Goal: Transaction & Acquisition: Purchase product/service

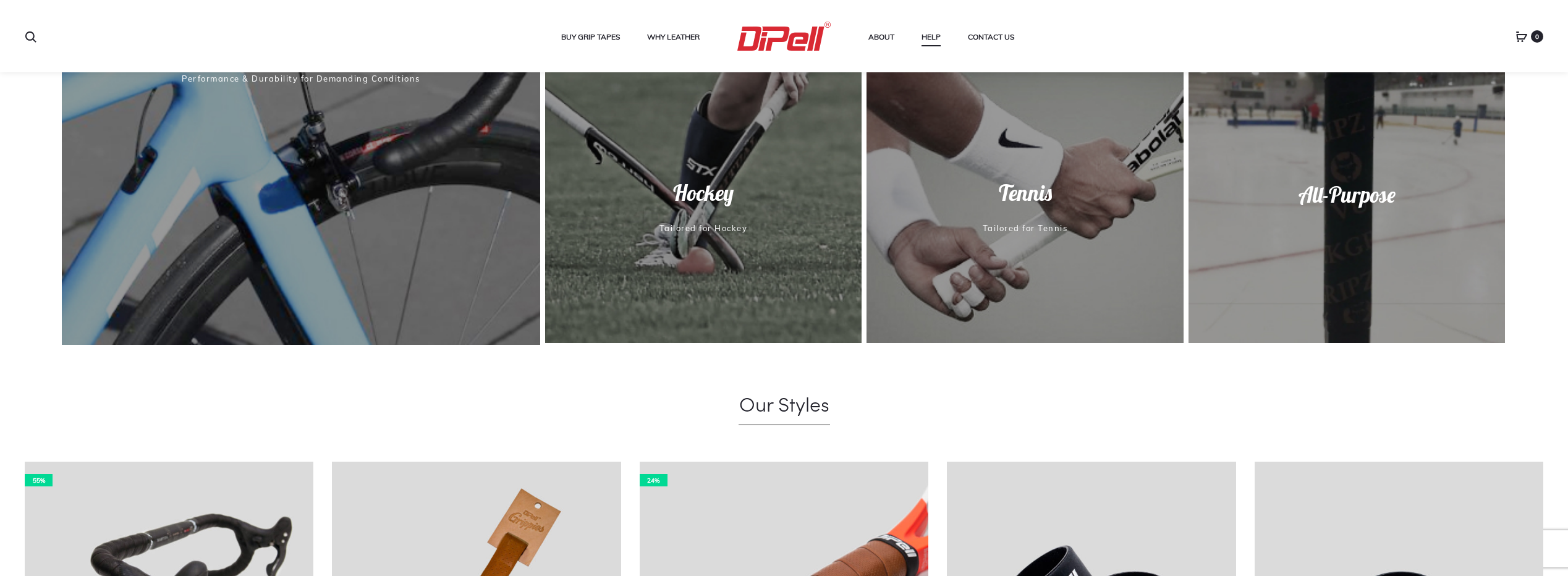
scroll to position [787, 0]
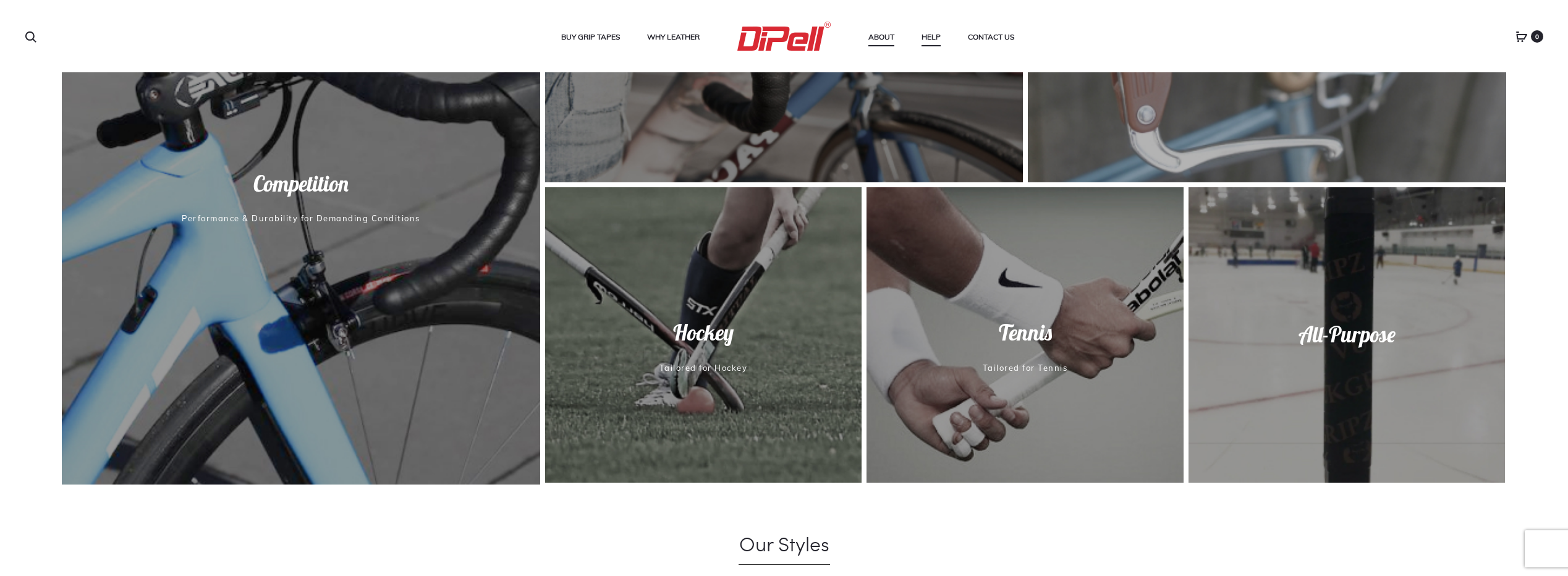
click at [886, 32] on link "About" at bounding box center [880, 37] width 26 height 16
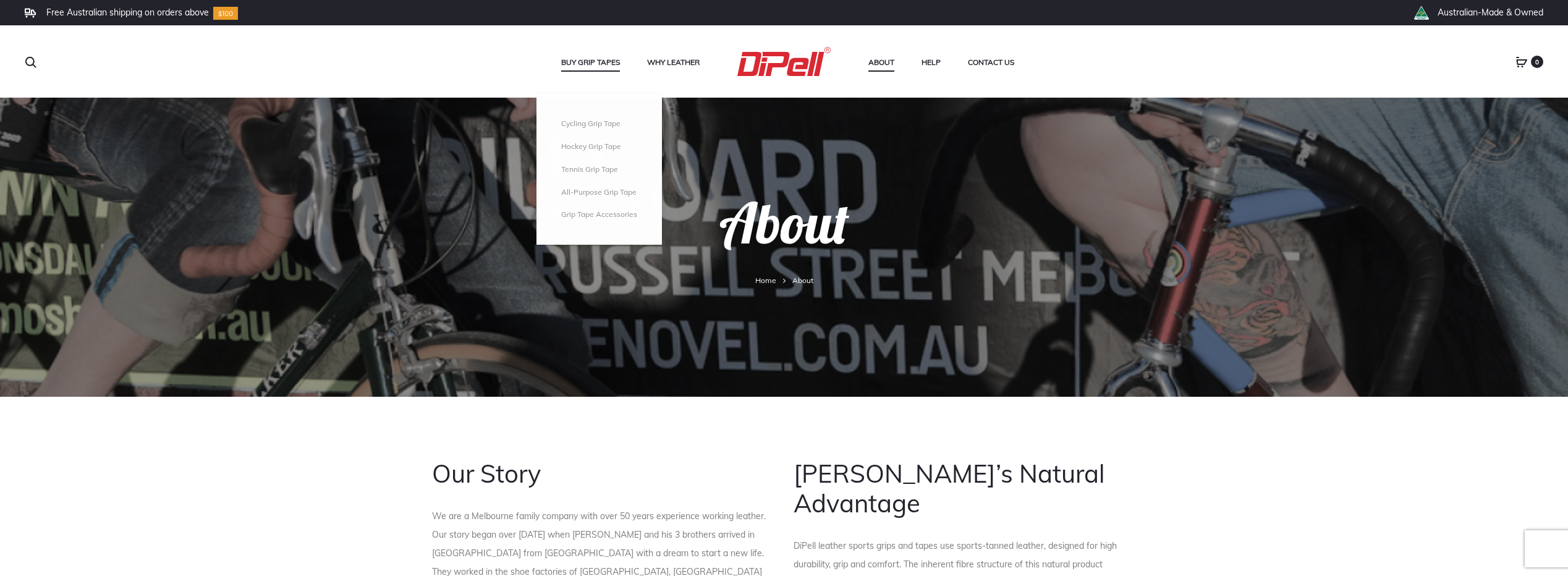
click at [588, 62] on link "Buy Grip Tapes" at bounding box center [590, 62] width 59 height 16
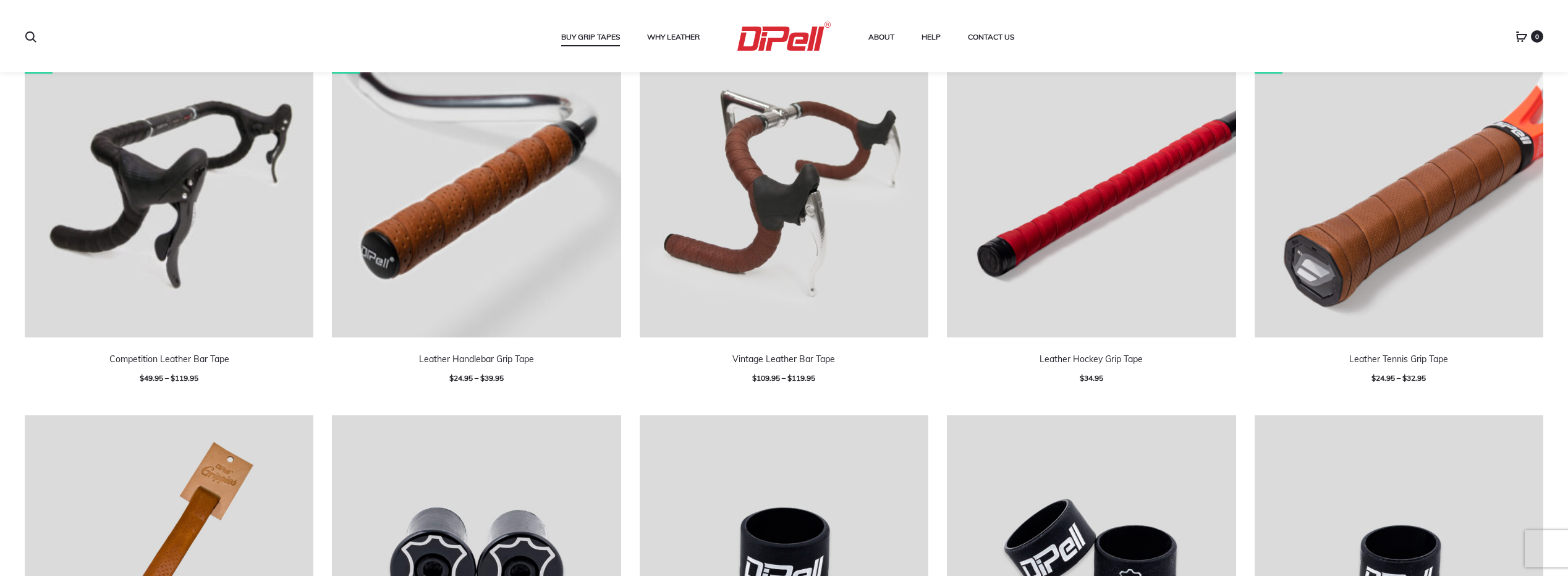
scroll to position [433, 0]
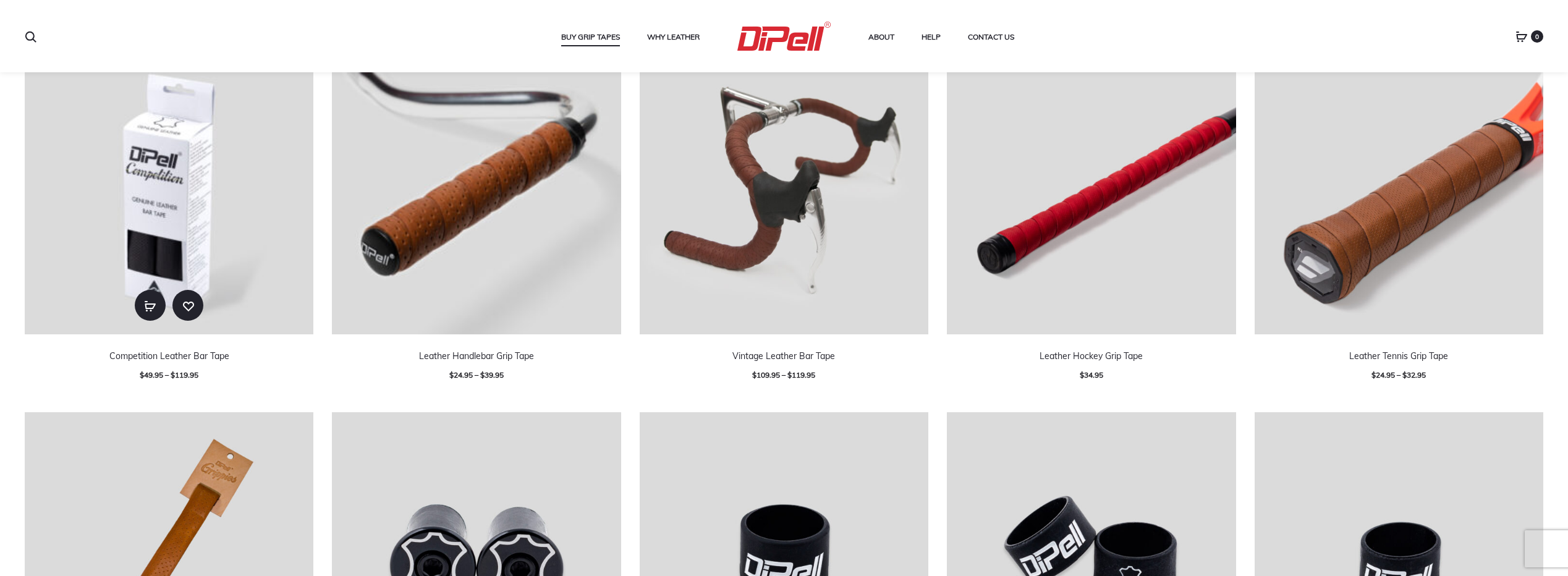
click at [322, 378] on li "55% Select options Add to wishlist Competition Leather Bar Tape $ 49.95 – $ 119…" at bounding box center [169, 215] width 307 height 338
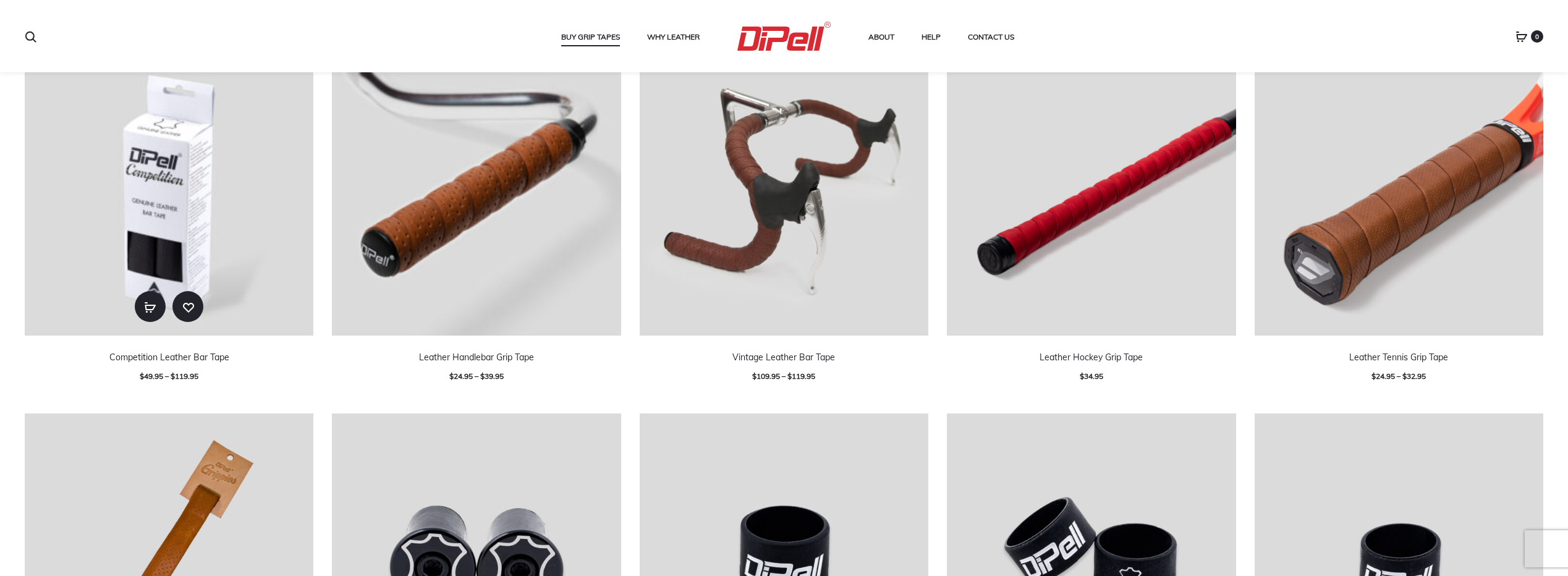
scroll to position [392, 0]
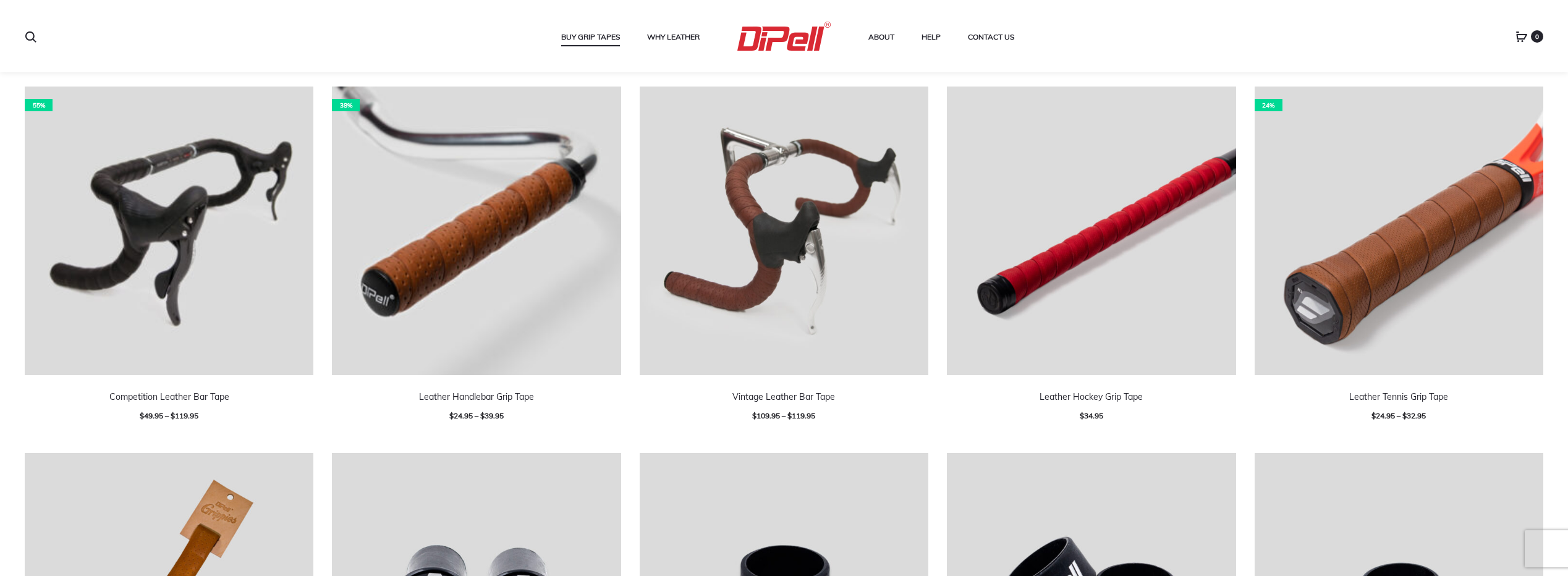
click at [642, 434] on ul "55% Select options Add to wishlist Competition Leather Bar Tape $ 49.95 – $ 119…" at bounding box center [784, 452] width 1537 height 733
drag, startPoint x: 1120, startPoint y: 36, endPoint x: 1211, endPoint y: 50, distance: 92.1
click at [1120, 36] on ul "About Help Applying Your New Handlebar Tape Contact Us" at bounding box center [1024, 37] width 313 height 19
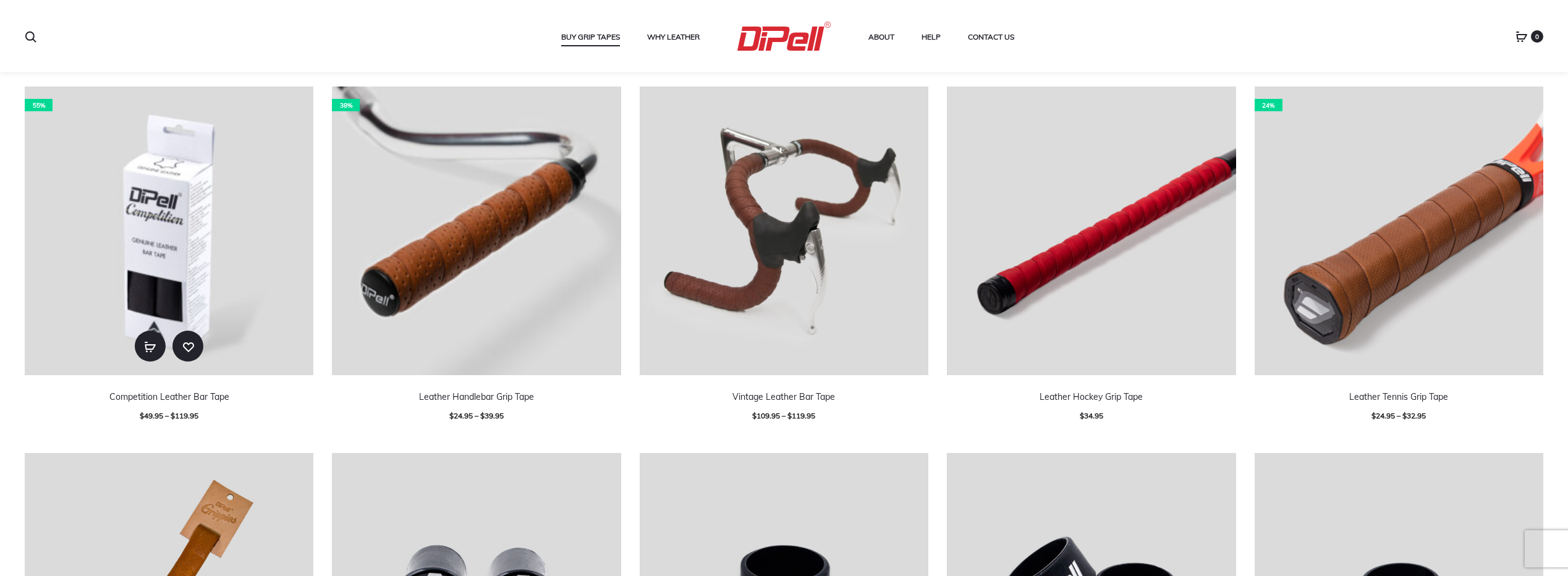
click at [208, 270] on img at bounding box center [168, 231] width 289 height 289
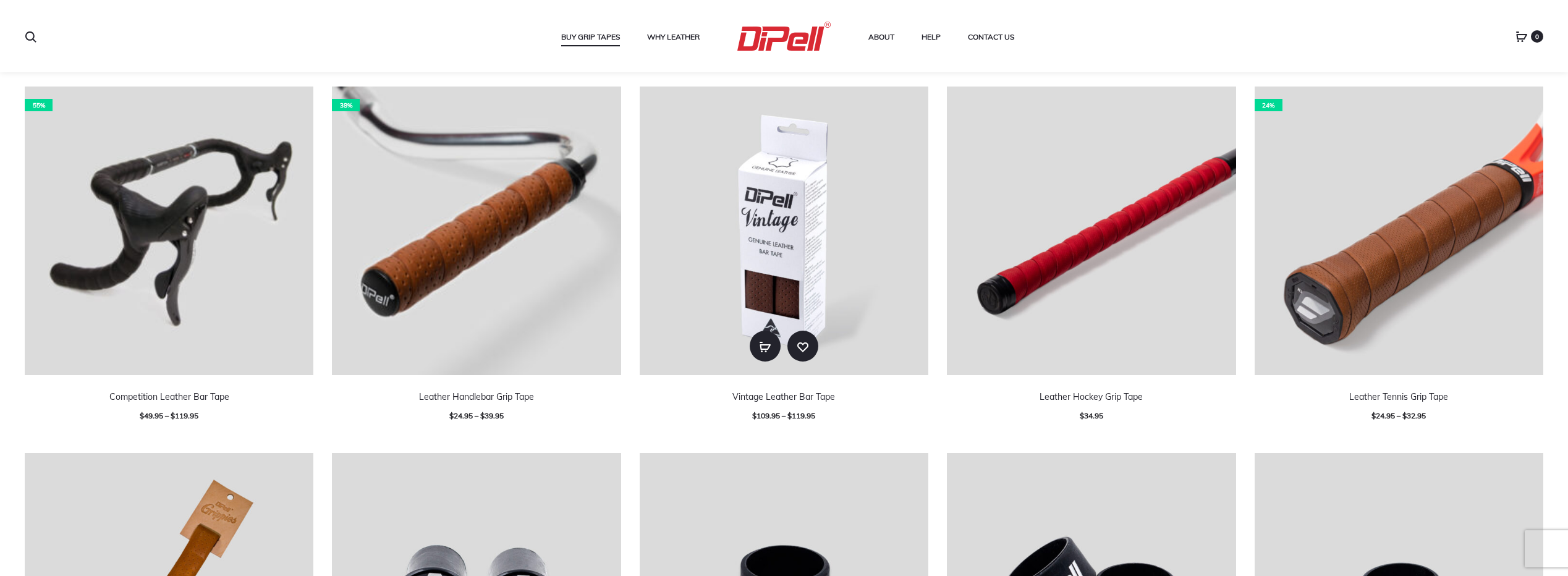
click at [839, 267] on img at bounding box center [784, 231] width 289 height 289
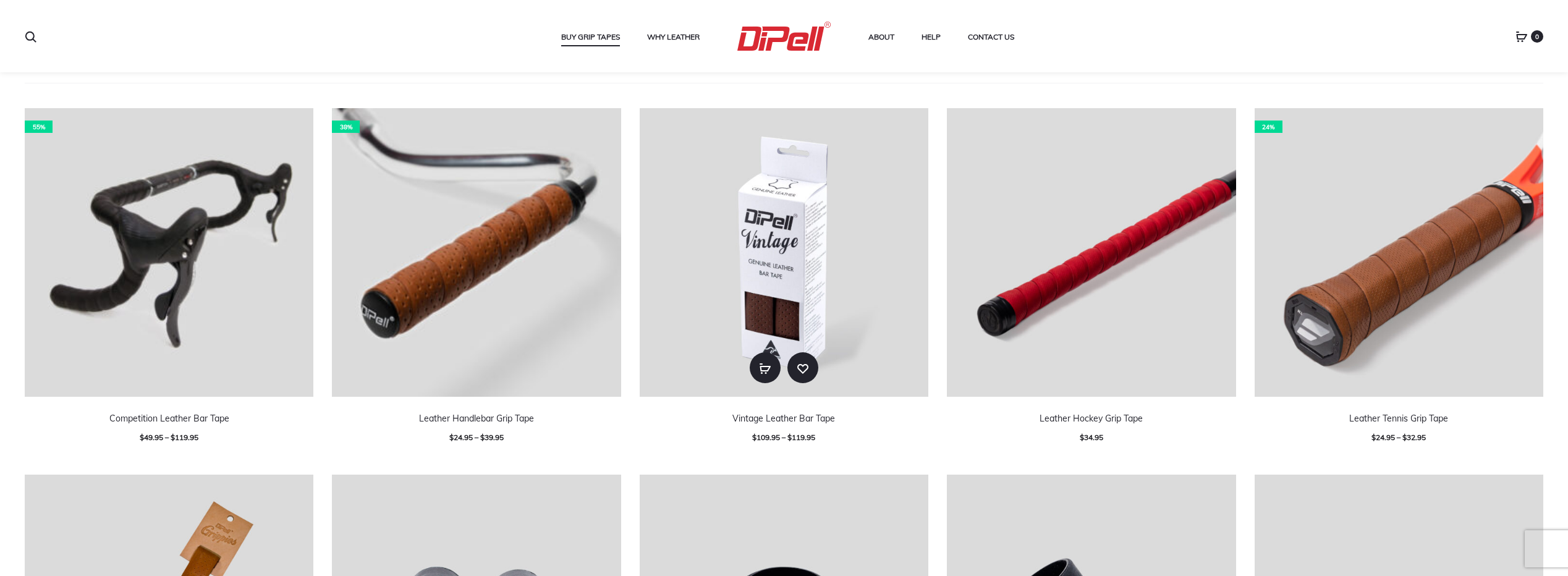
scroll to position [330, 0]
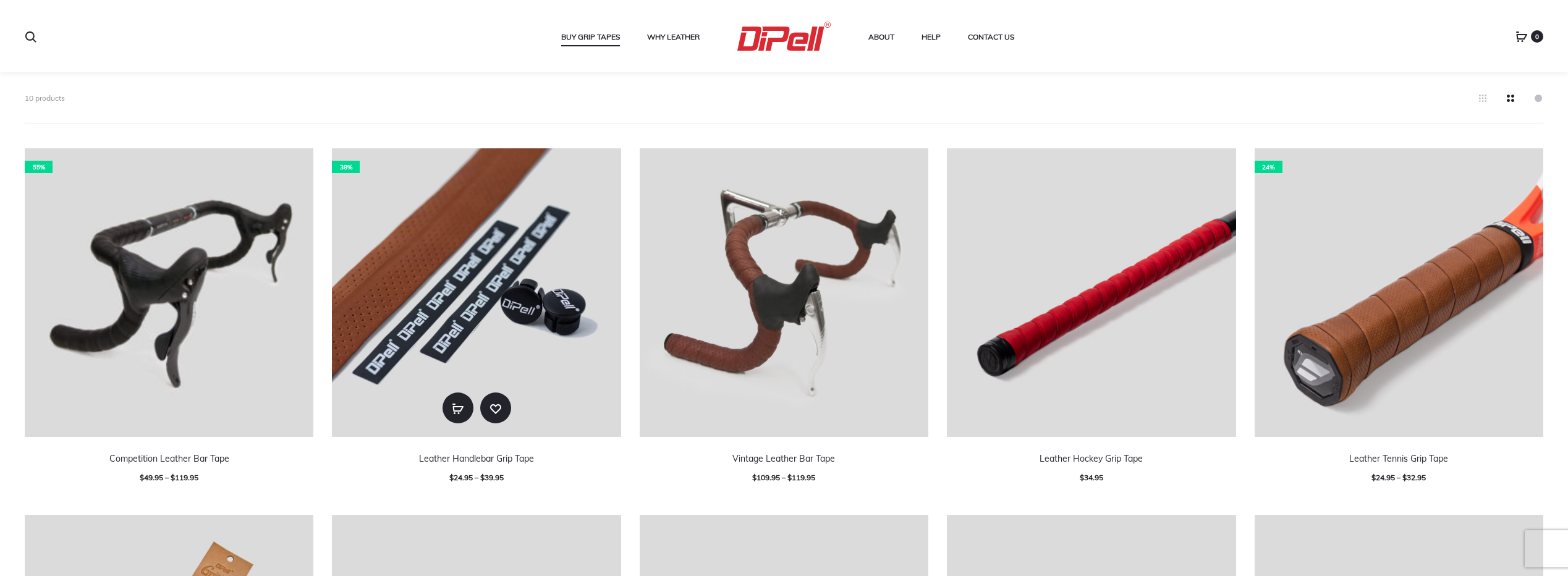
click at [533, 353] on img at bounding box center [476, 292] width 289 height 289
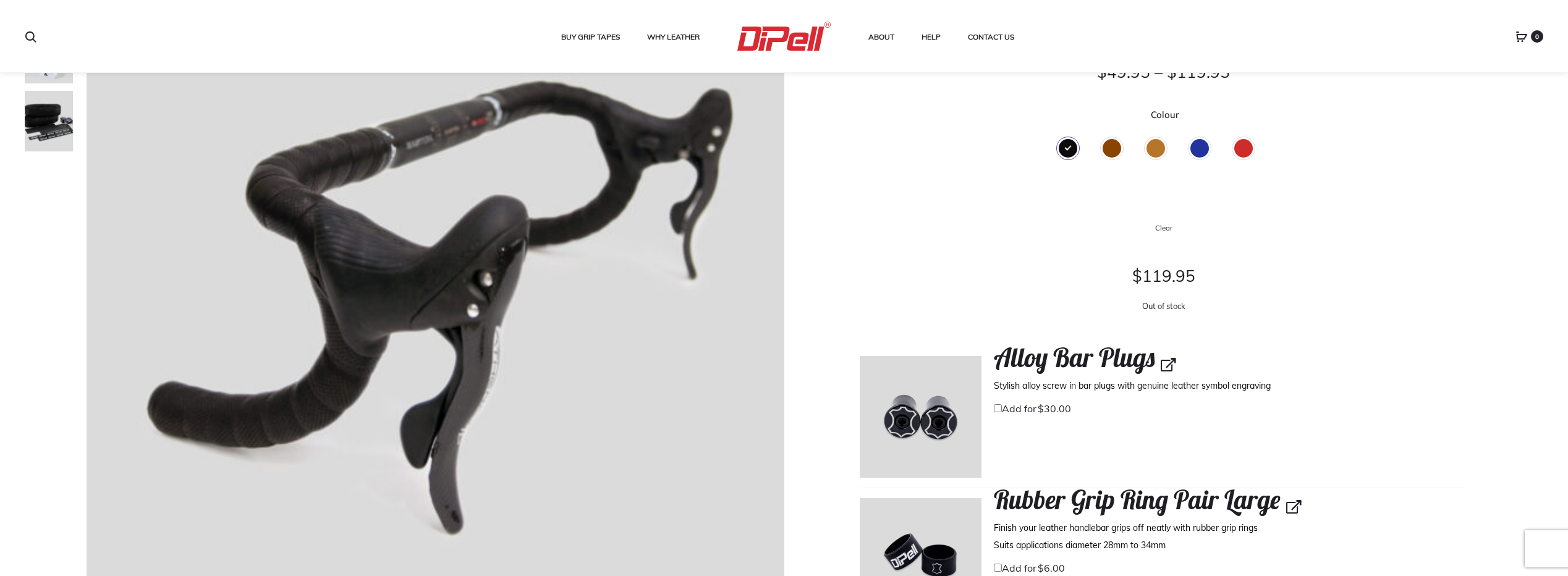
click at [1400, 427] on div "Alloy Bar Plugs Stylish alloy screw in bar plugs with genuine leather symbol en…" at bounding box center [1163, 422] width 607 height 132
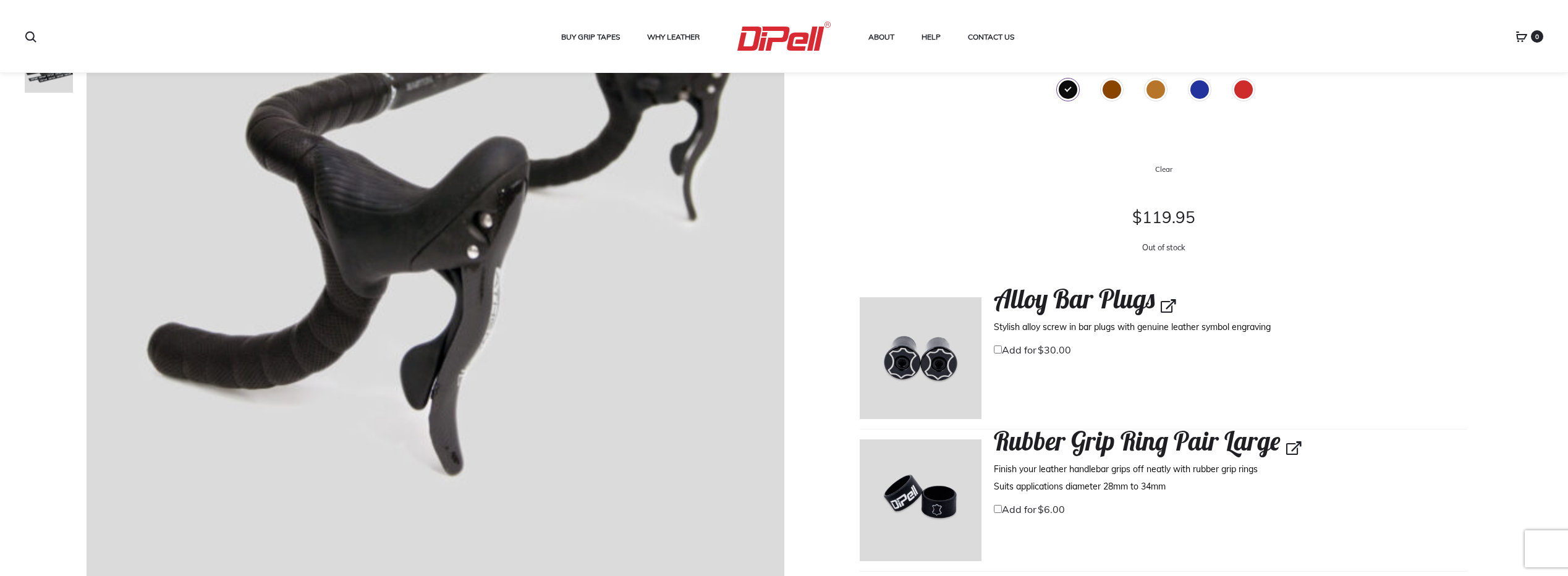
scroll to position [247, 0]
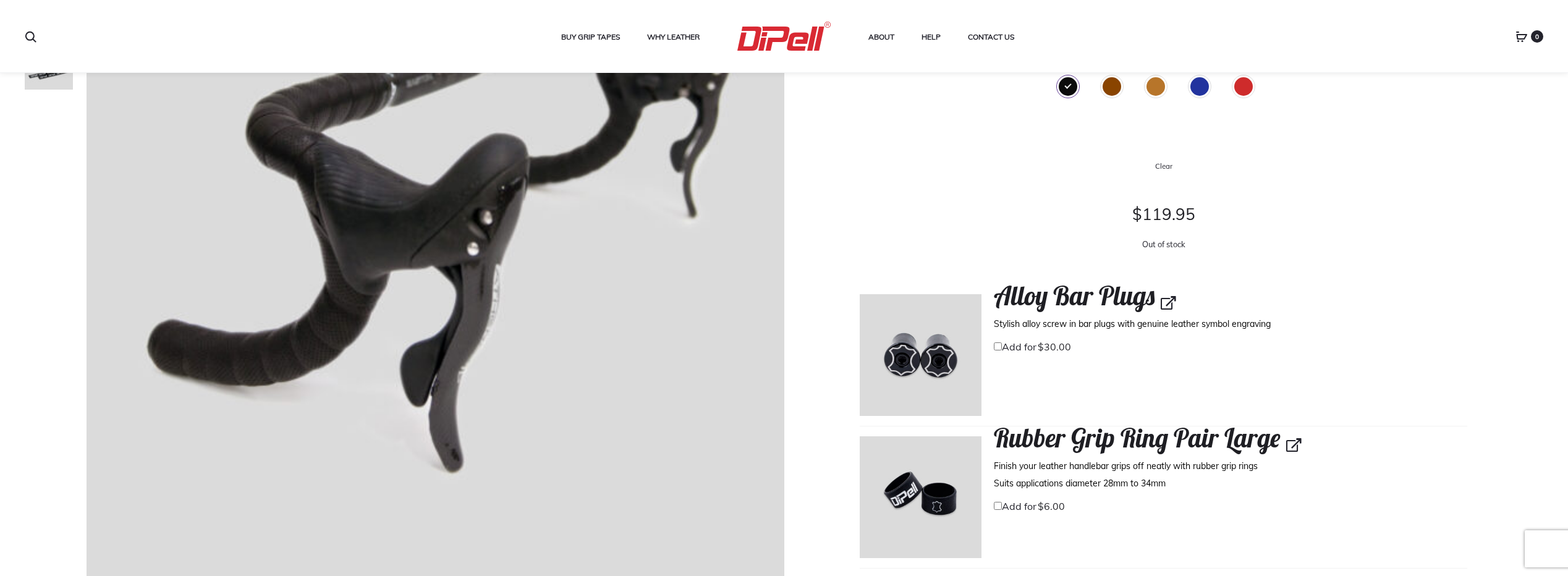
click at [1400, 427] on h4 "Rubber Grip Ring Pair Large" at bounding box center [1230, 438] width 474 height 31
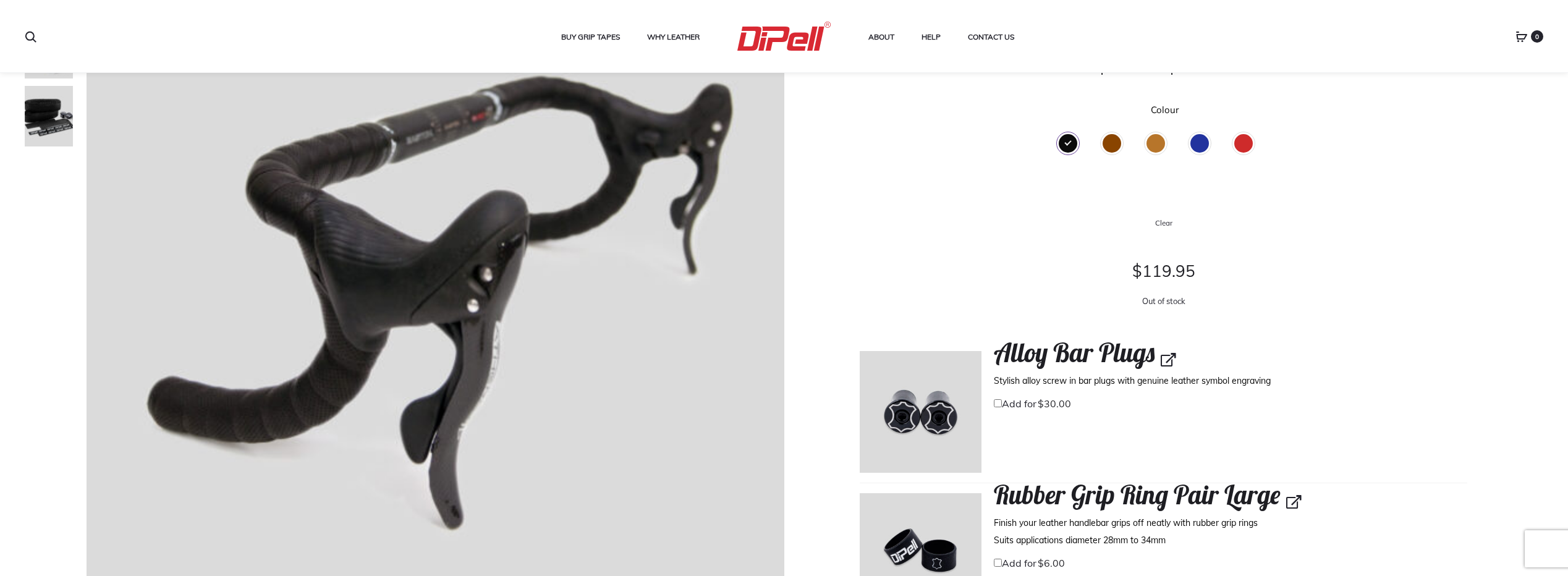
scroll to position [186, 0]
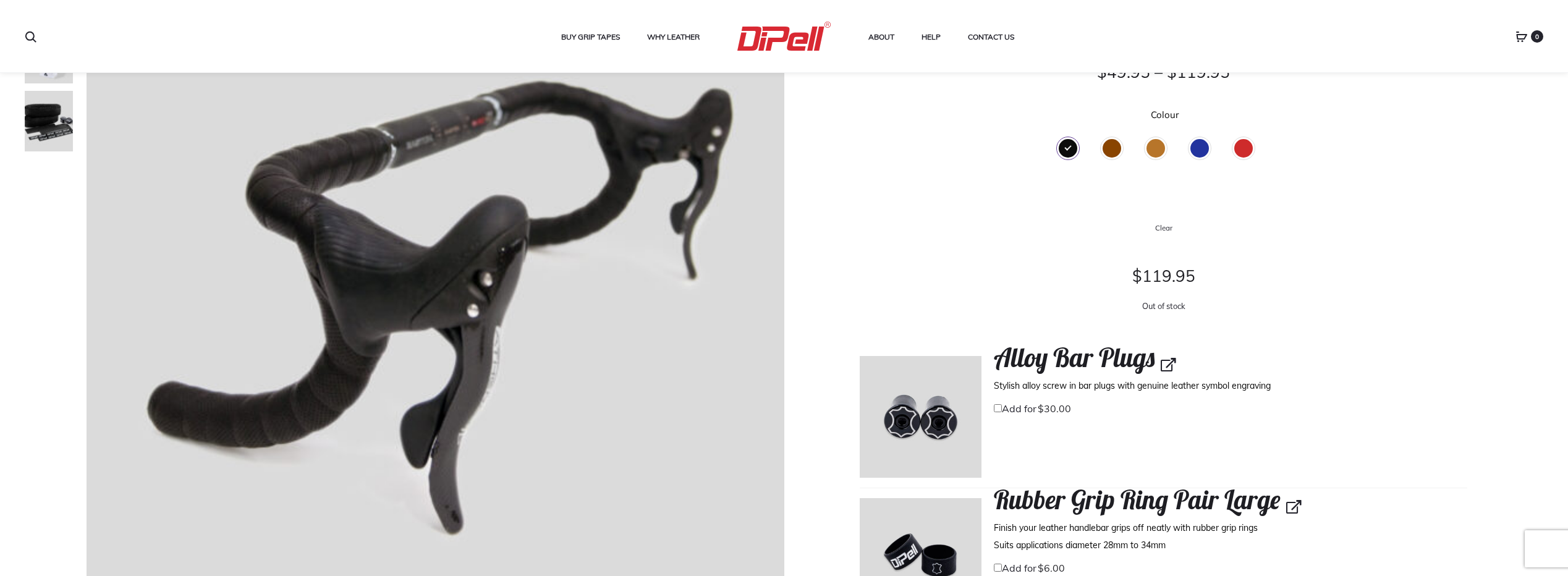
click at [1121, 149] on div "Brown" at bounding box center [1112, 149] width 19 height 19
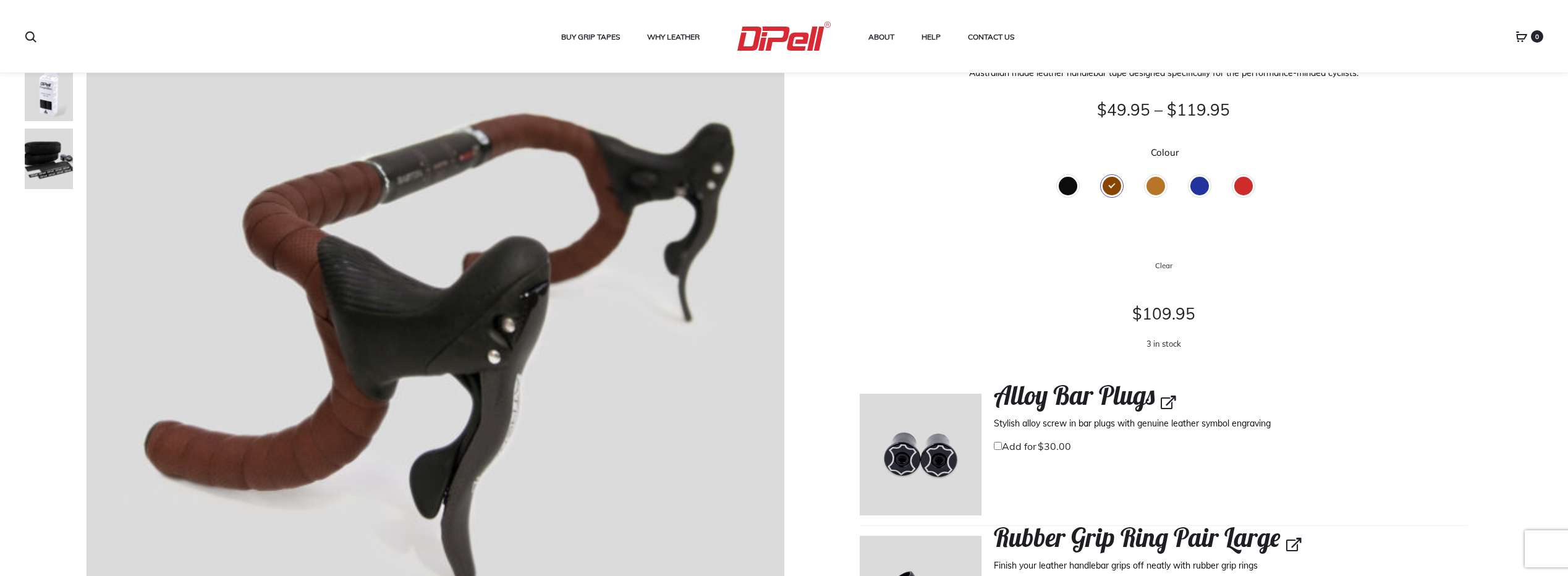
scroll to position [124, 0]
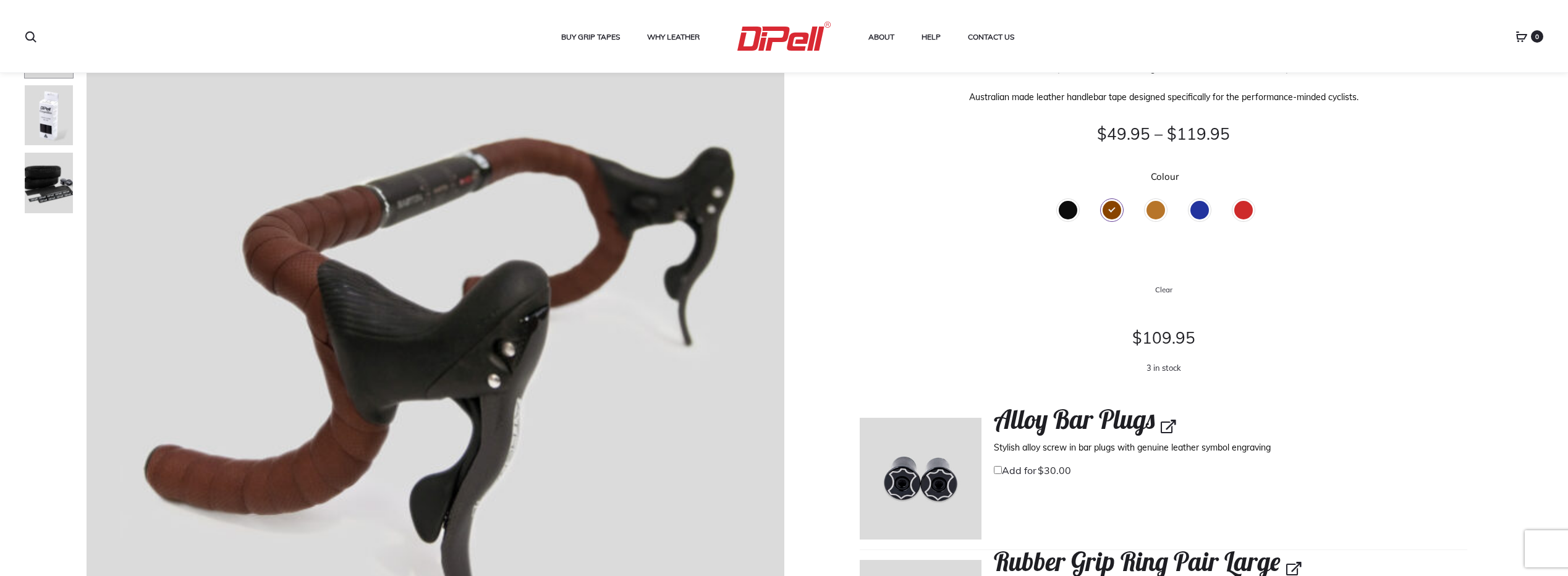
click at [1069, 210] on div "Black" at bounding box center [1068, 210] width 19 height 19
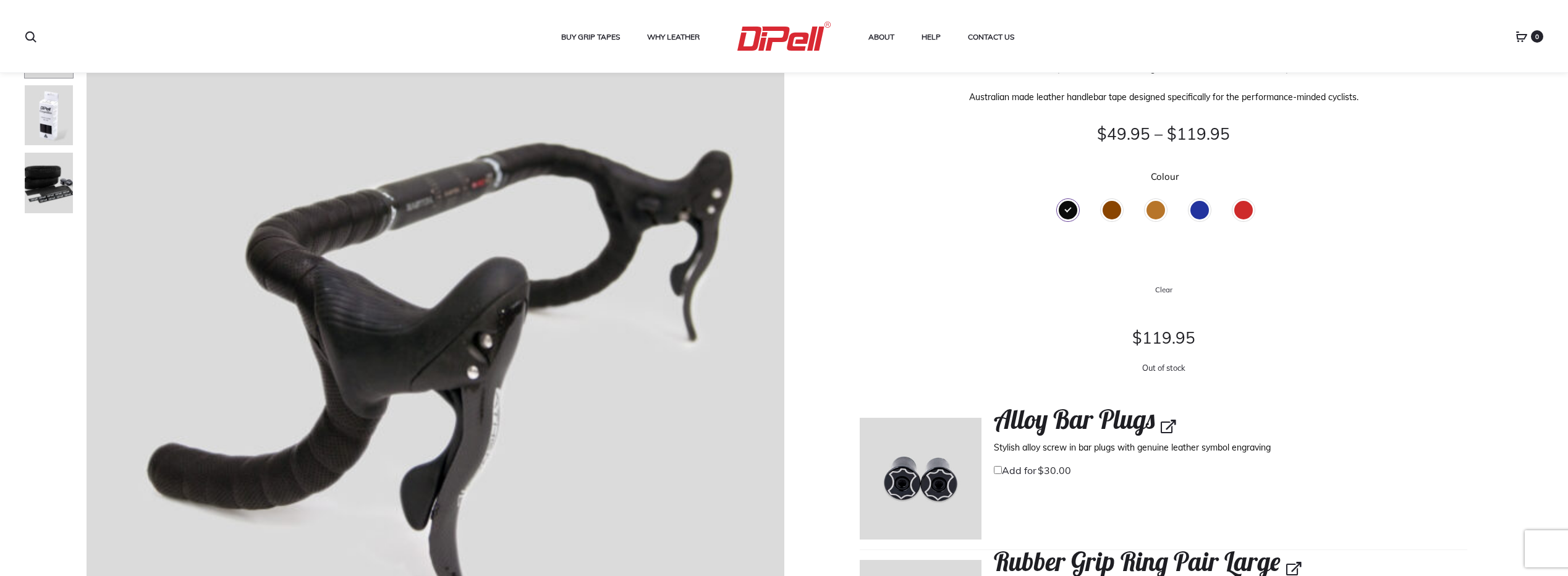
click at [1152, 212] on div "Tan" at bounding box center [1156, 210] width 19 height 19
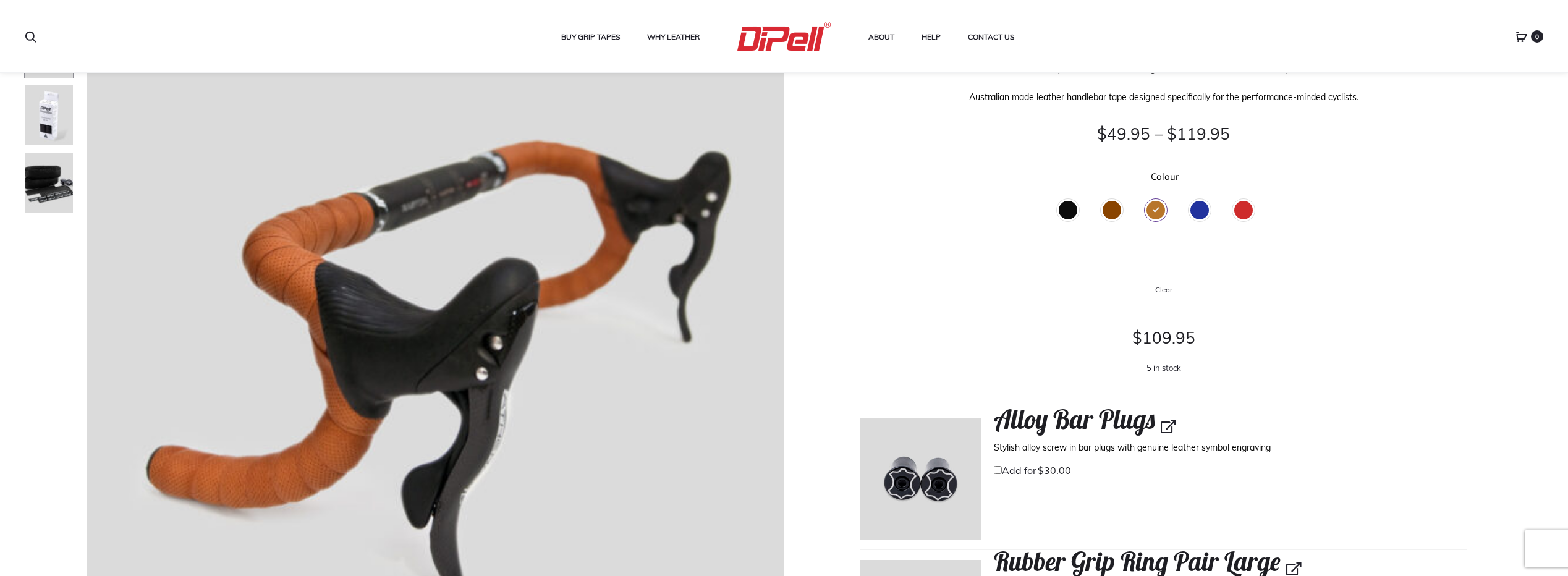
click at [1208, 209] on div "Blue" at bounding box center [1200, 210] width 19 height 19
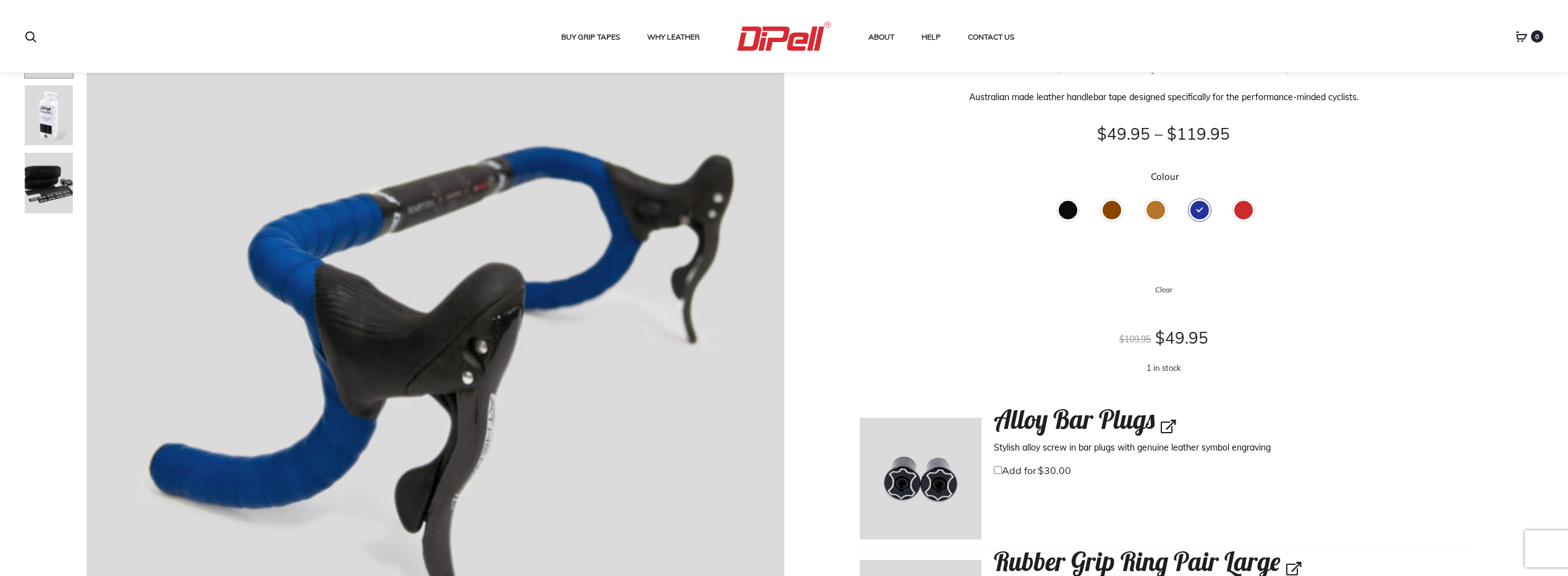
click at [1239, 213] on div "Red" at bounding box center [1243, 210] width 19 height 19
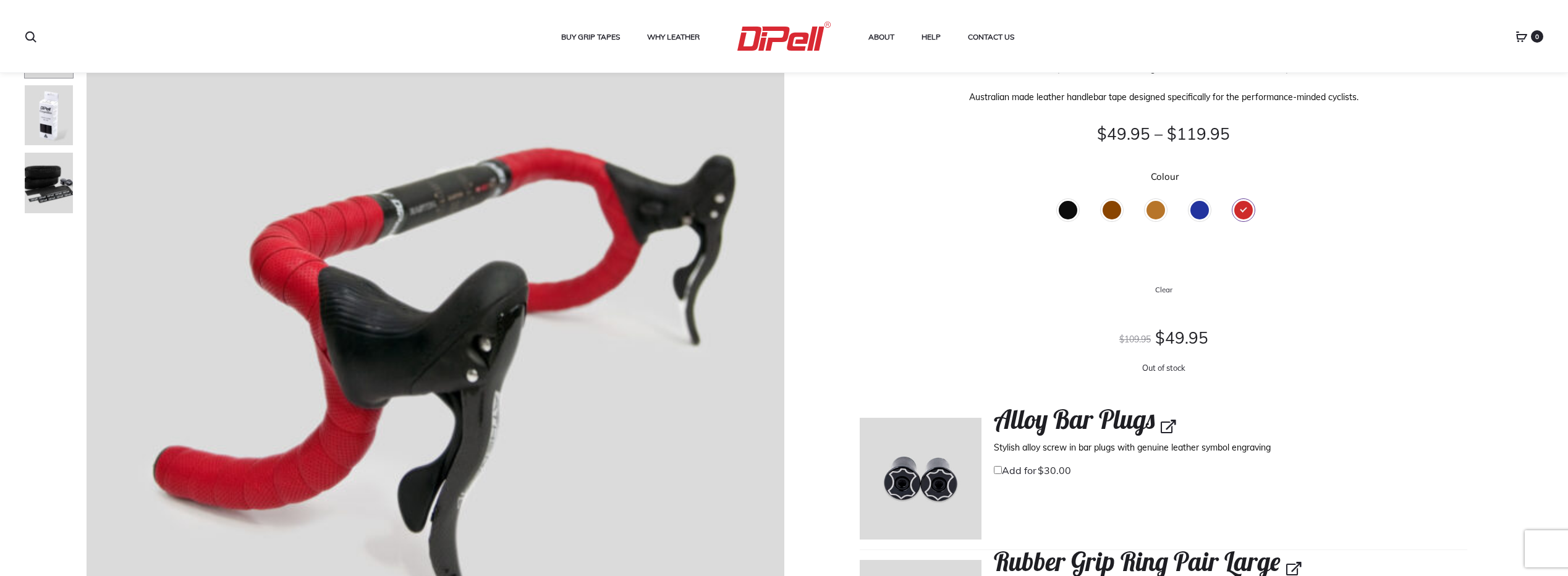
click at [1201, 212] on div "Blue" at bounding box center [1200, 210] width 19 height 19
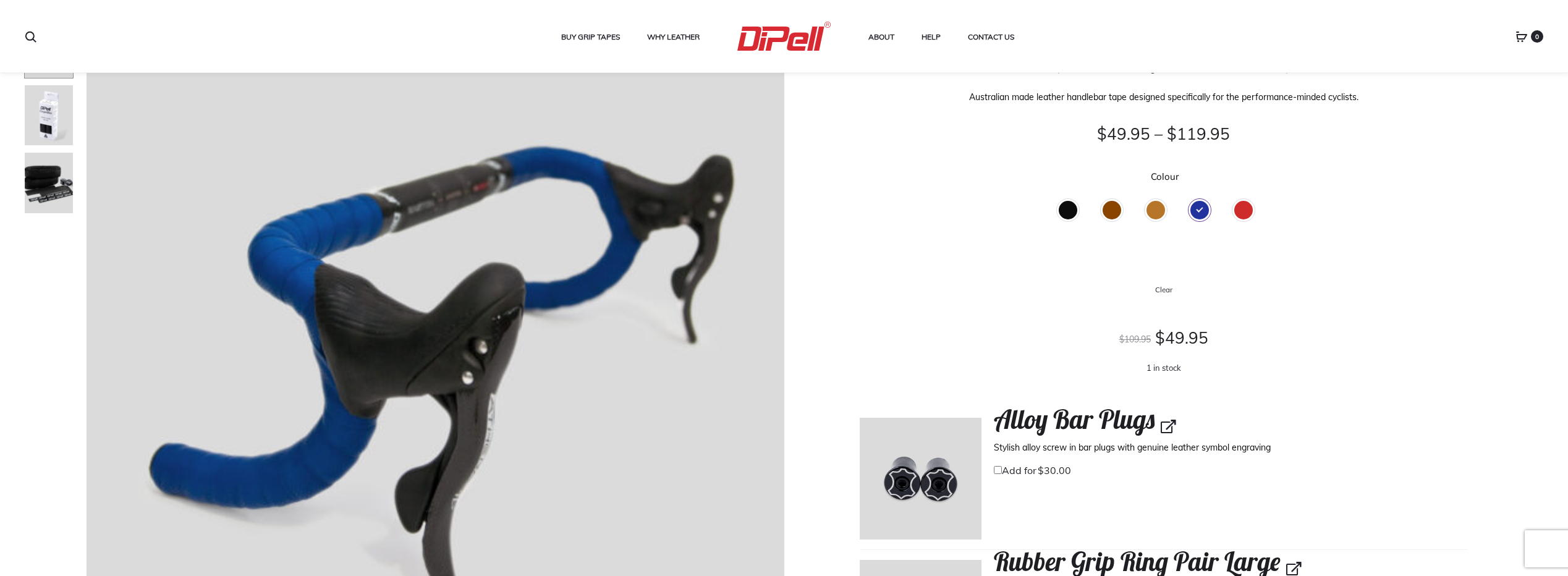
click at [1153, 215] on div "Tan" at bounding box center [1156, 210] width 19 height 19
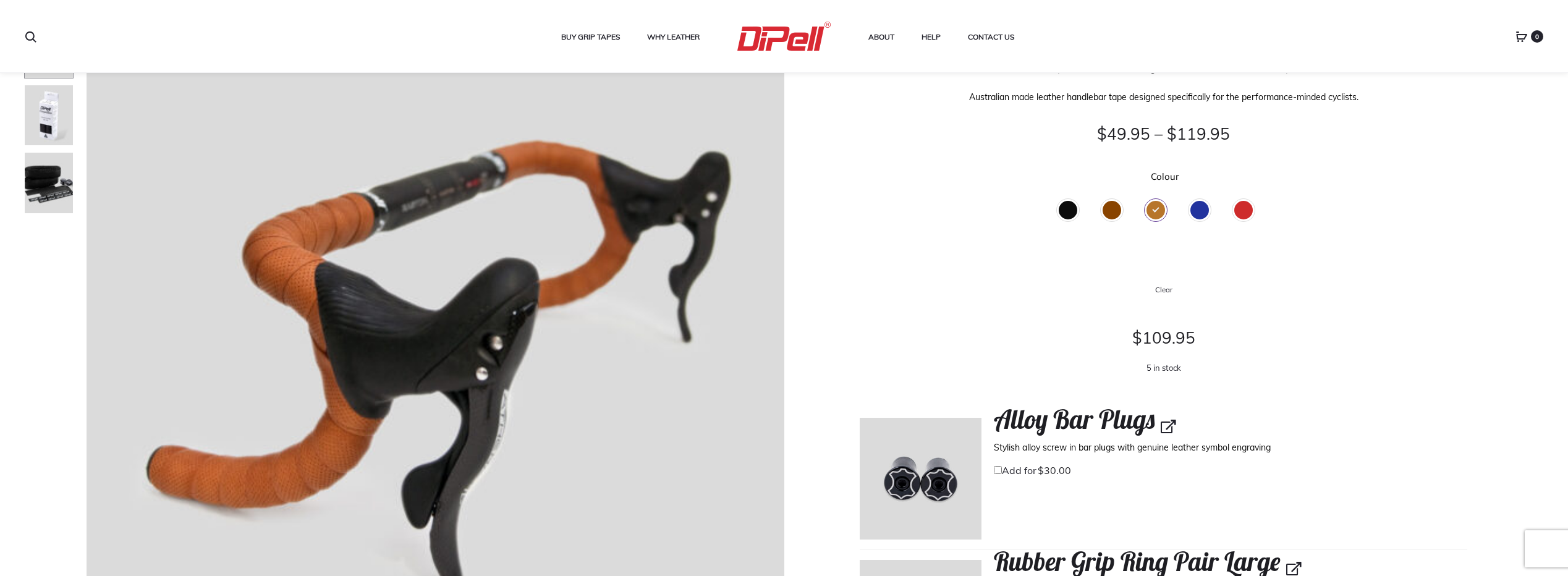
click at [1108, 209] on div "Brown" at bounding box center [1112, 210] width 19 height 19
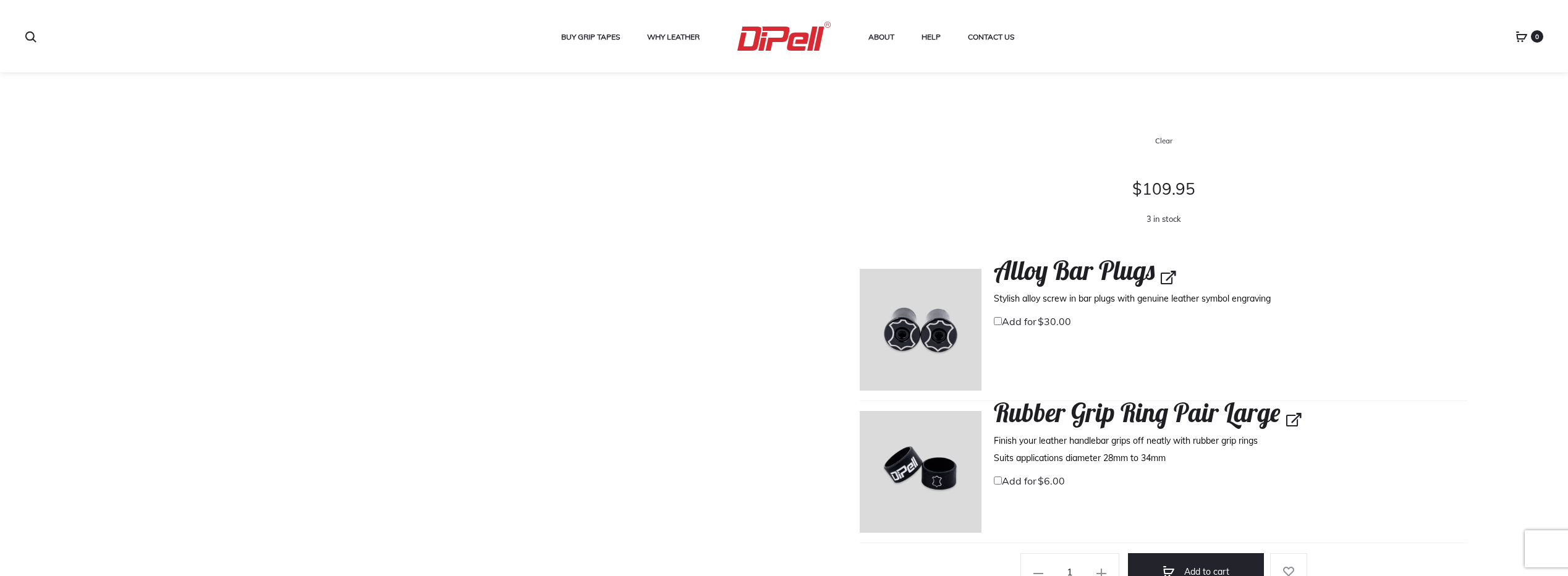
scroll to position [62, 0]
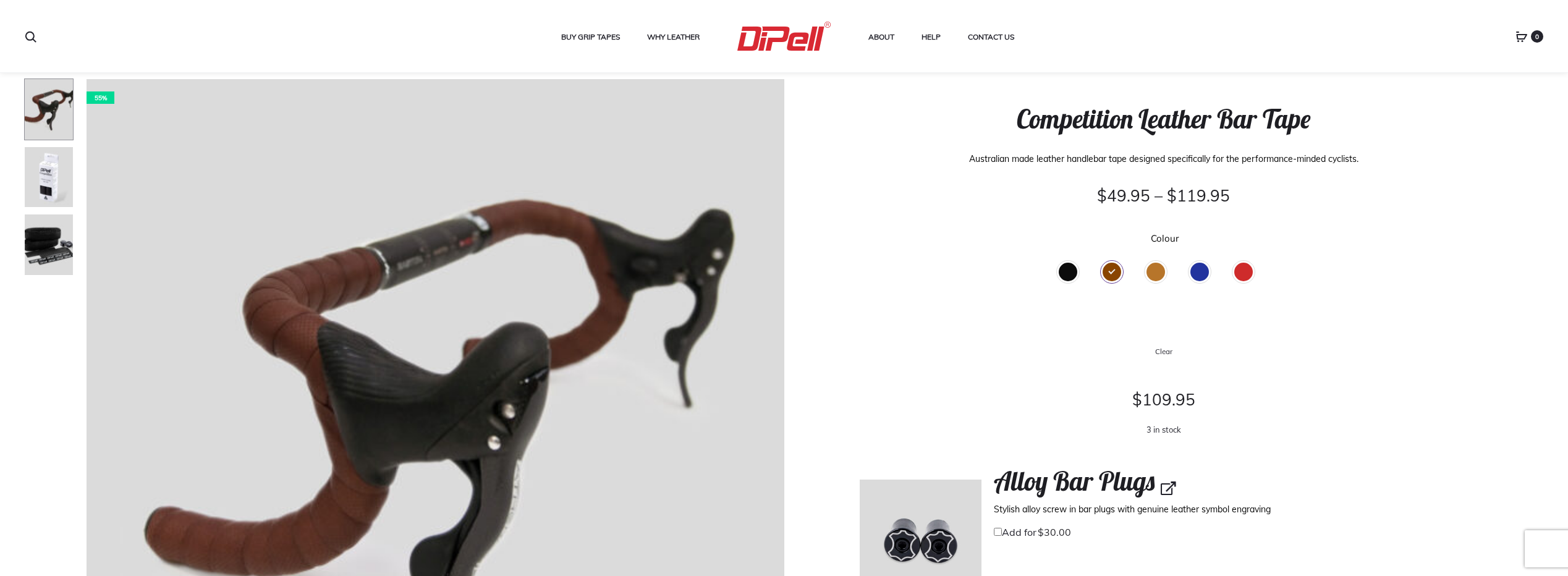
click at [1012, 330] on div "Colour Select Black Brown Tan Blue Red Black Brown Tan Blue Red Clear" at bounding box center [1163, 296] width 607 height 125
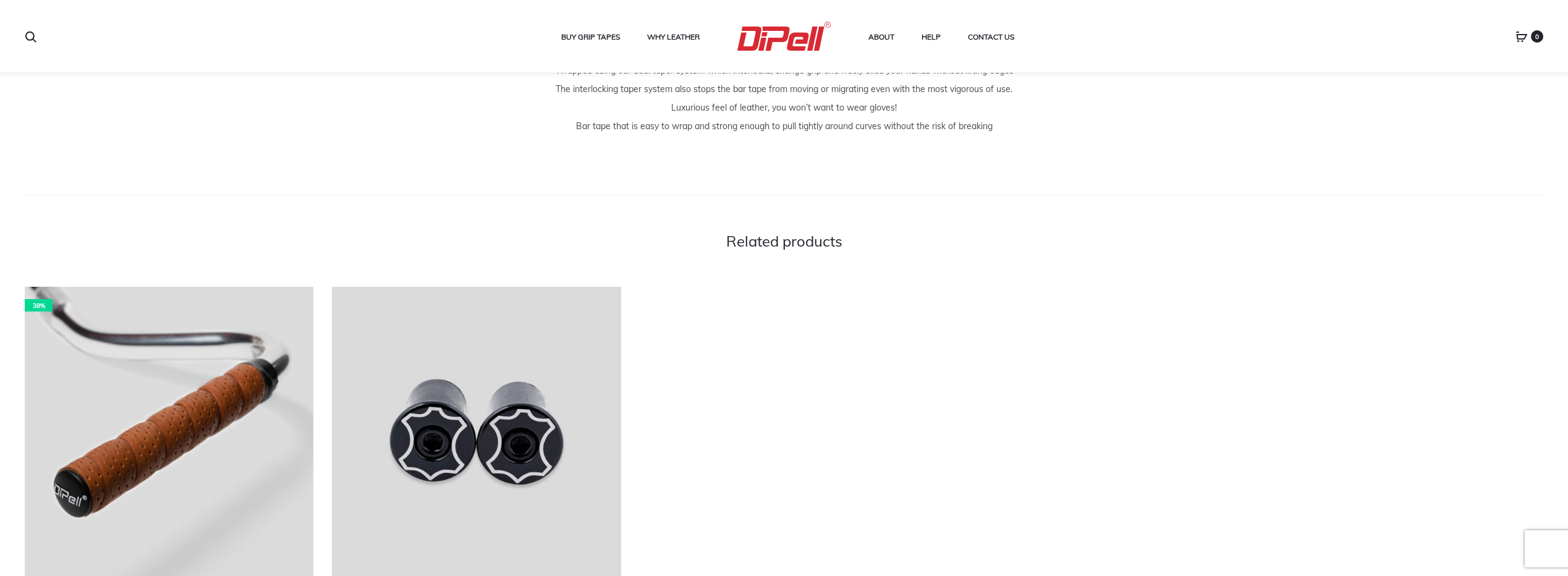
scroll to position [1428, 0]
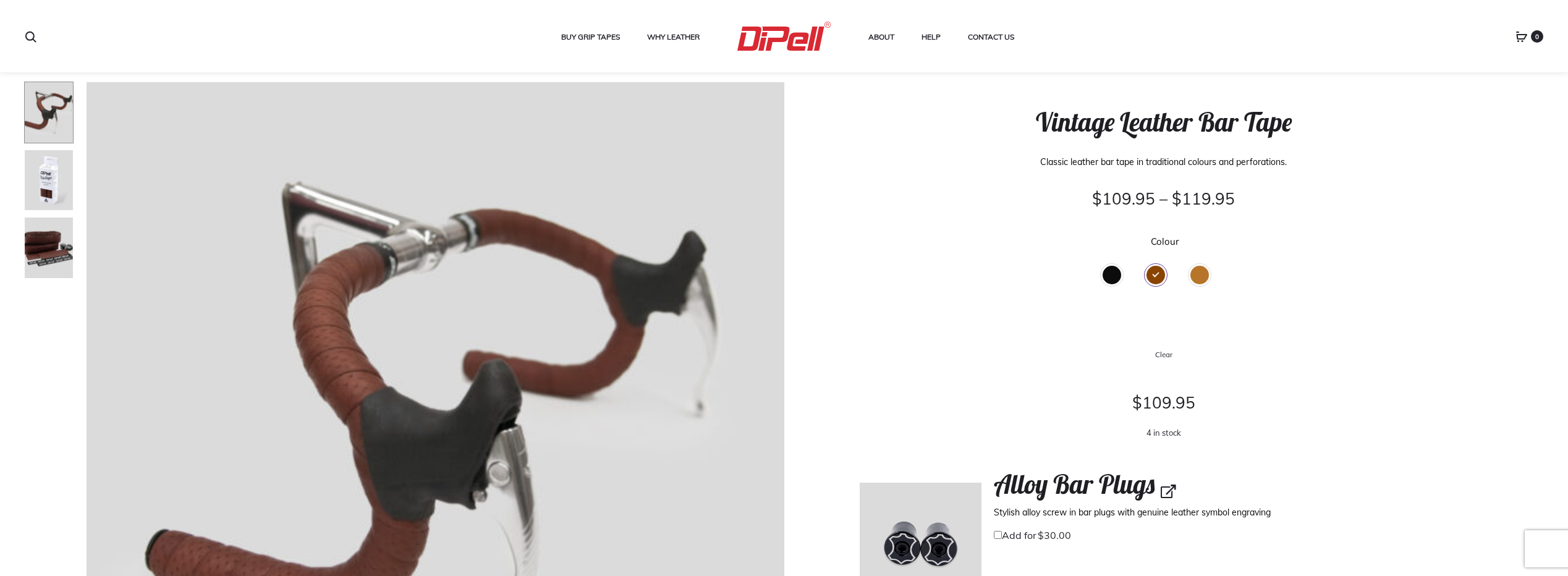
scroll to position [62, 0]
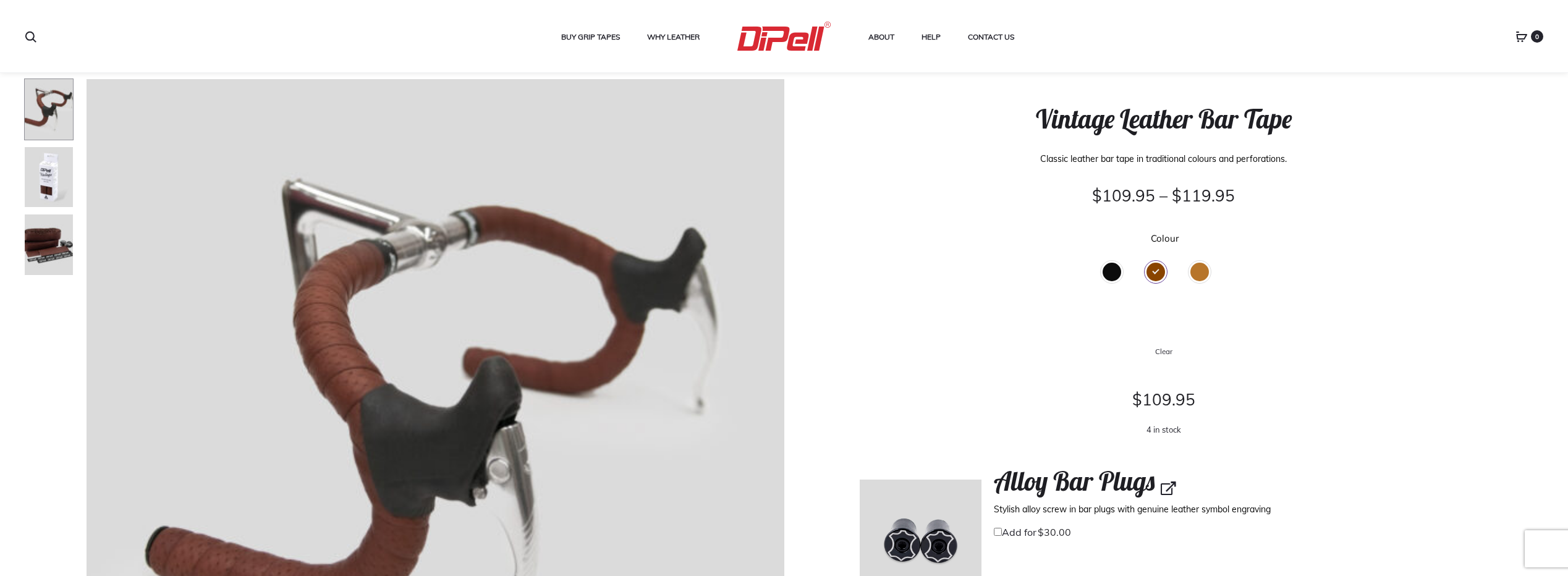
click at [1115, 267] on div "Black" at bounding box center [1112, 272] width 19 height 19
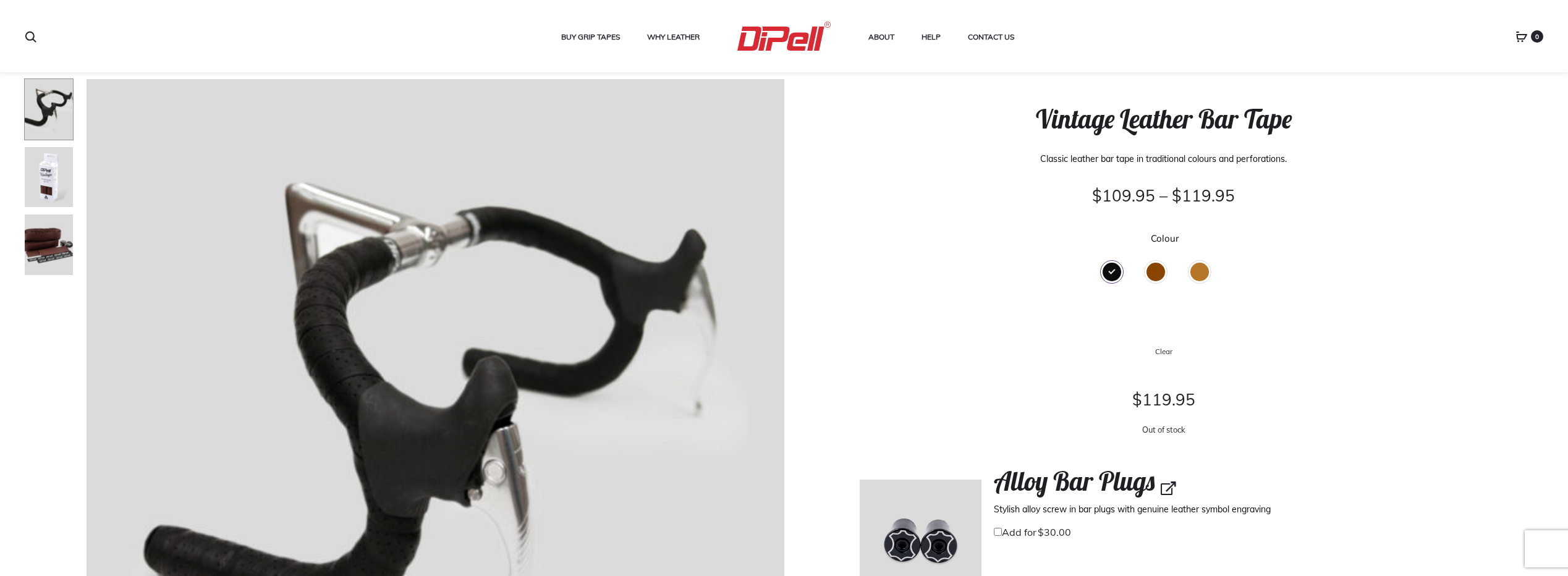
click at [1199, 268] on div "Tan" at bounding box center [1200, 272] width 19 height 19
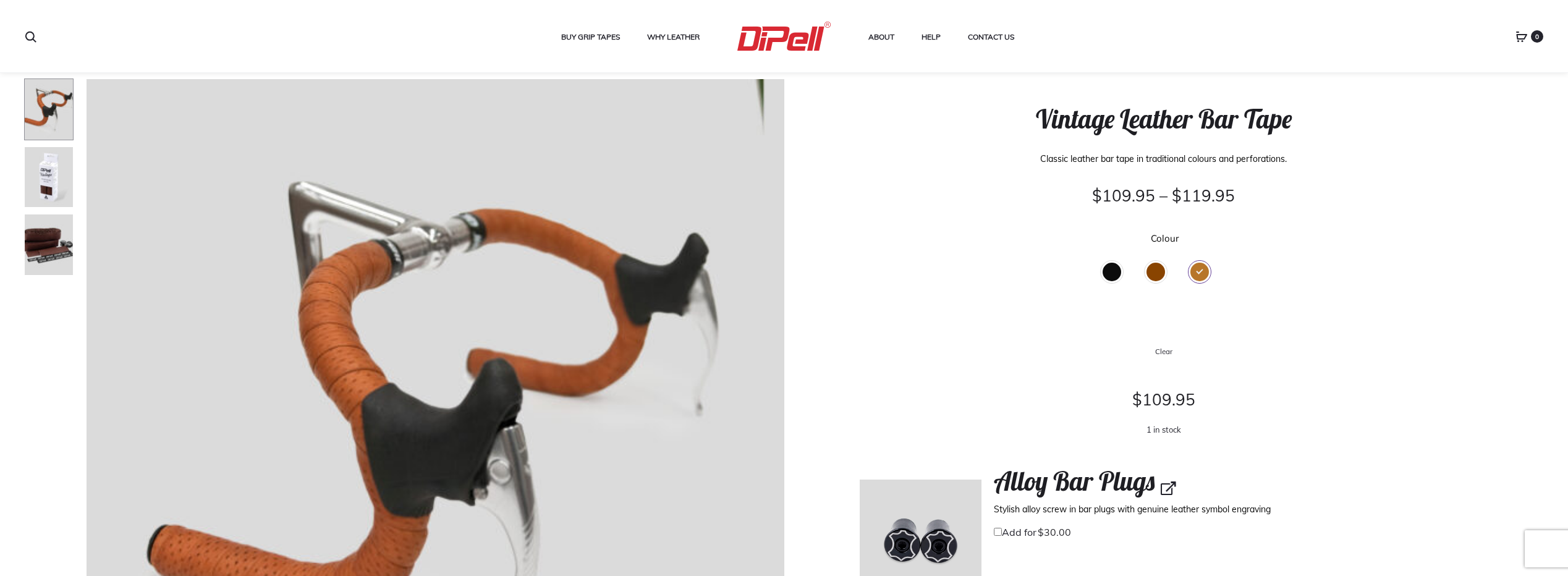
click at [951, 378] on form "Colour Select Black Brown Tan Black Brown Tan Clear $ 109.95 1 in stock Alloy B…" at bounding box center [1163, 517] width 607 height 567
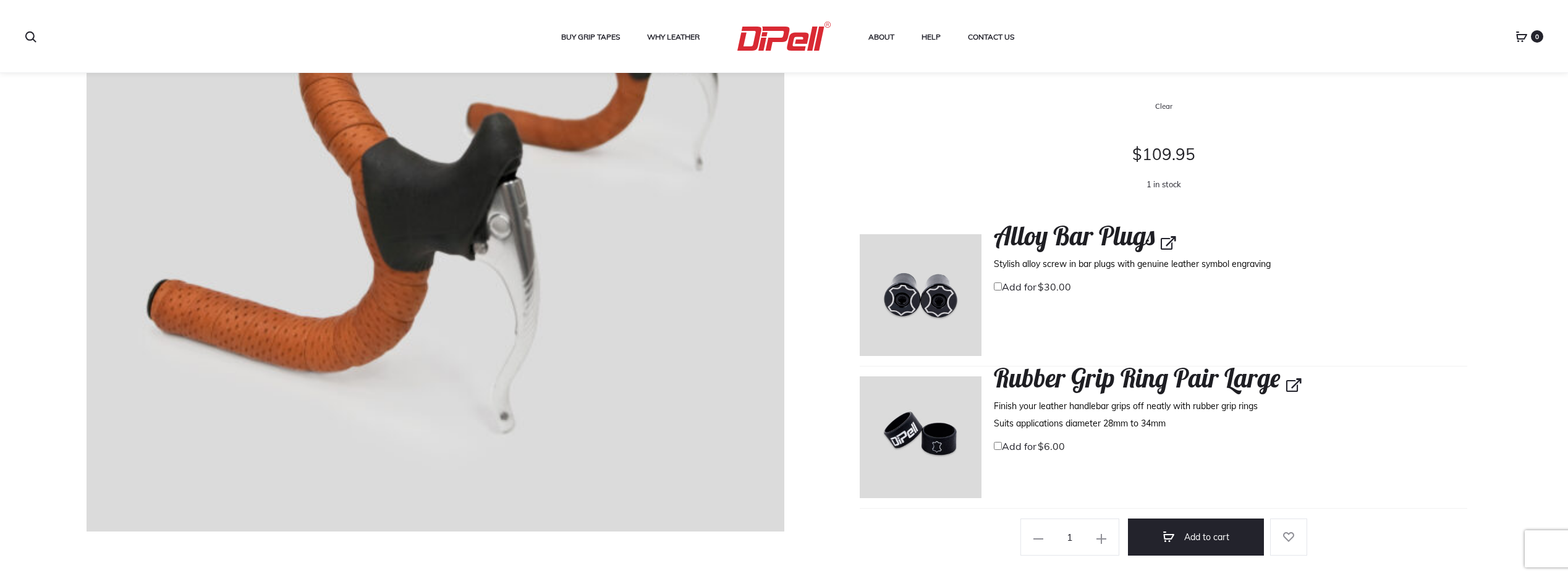
scroll to position [309, 0]
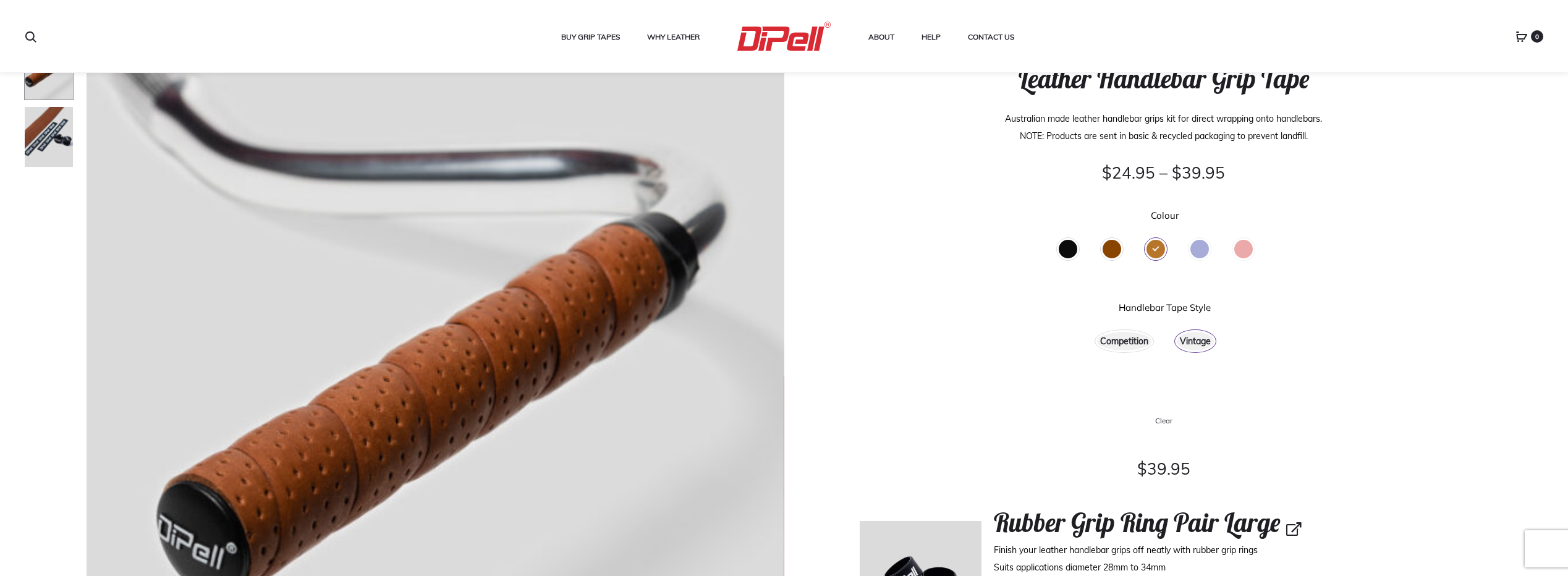
scroll to position [124, 0]
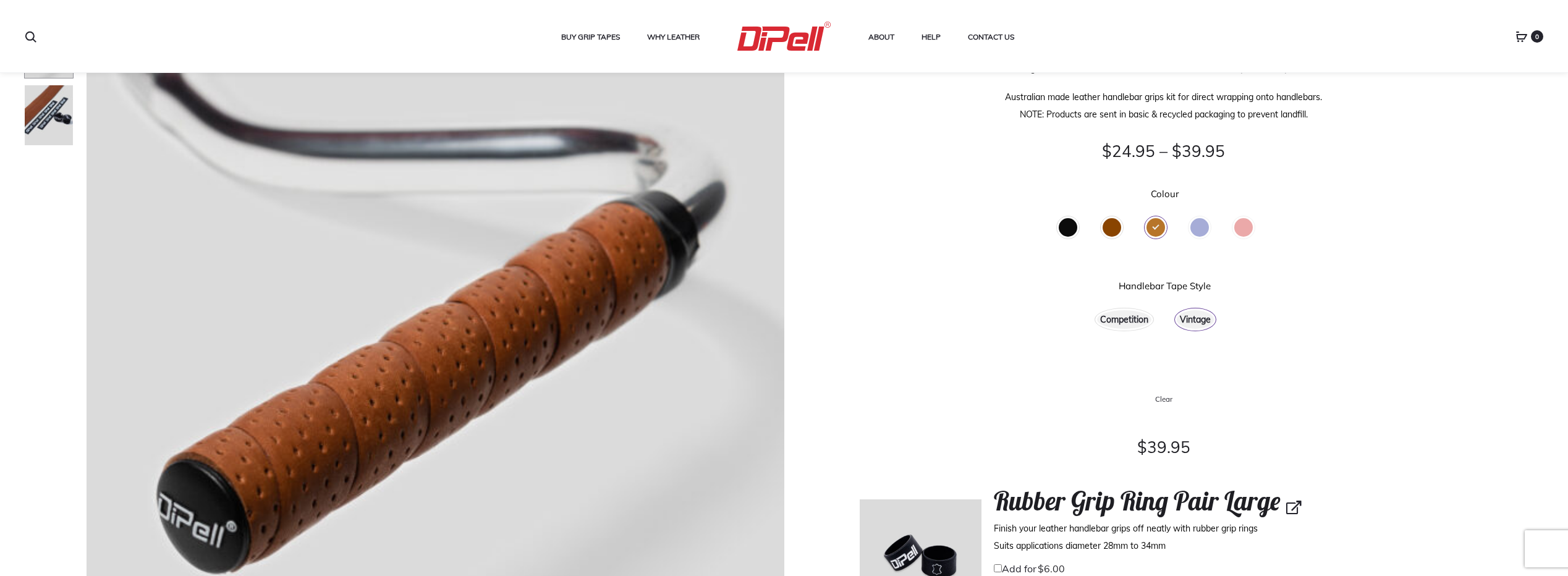
click at [1129, 319] on div "Competition" at bounding box center [1123, 319] width 54 height 19
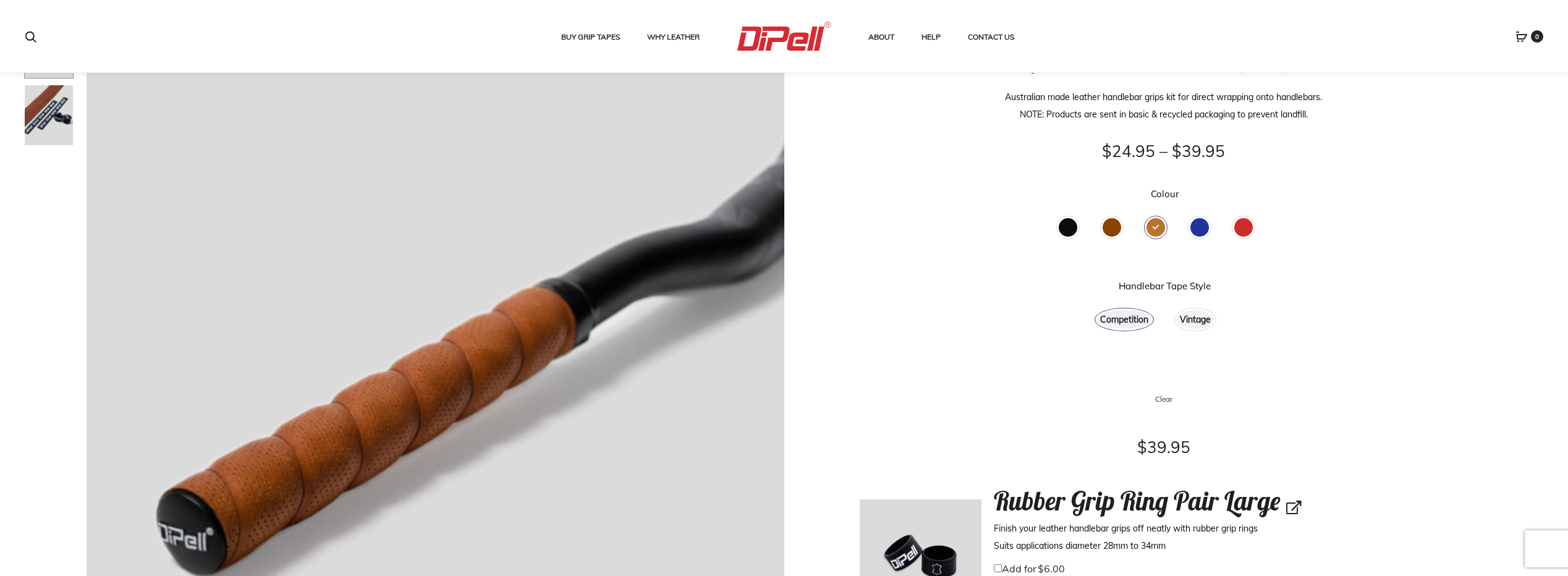
click at [1102, 229] on div "Brown" at bounding box center [1112, 227] width 19 height 19
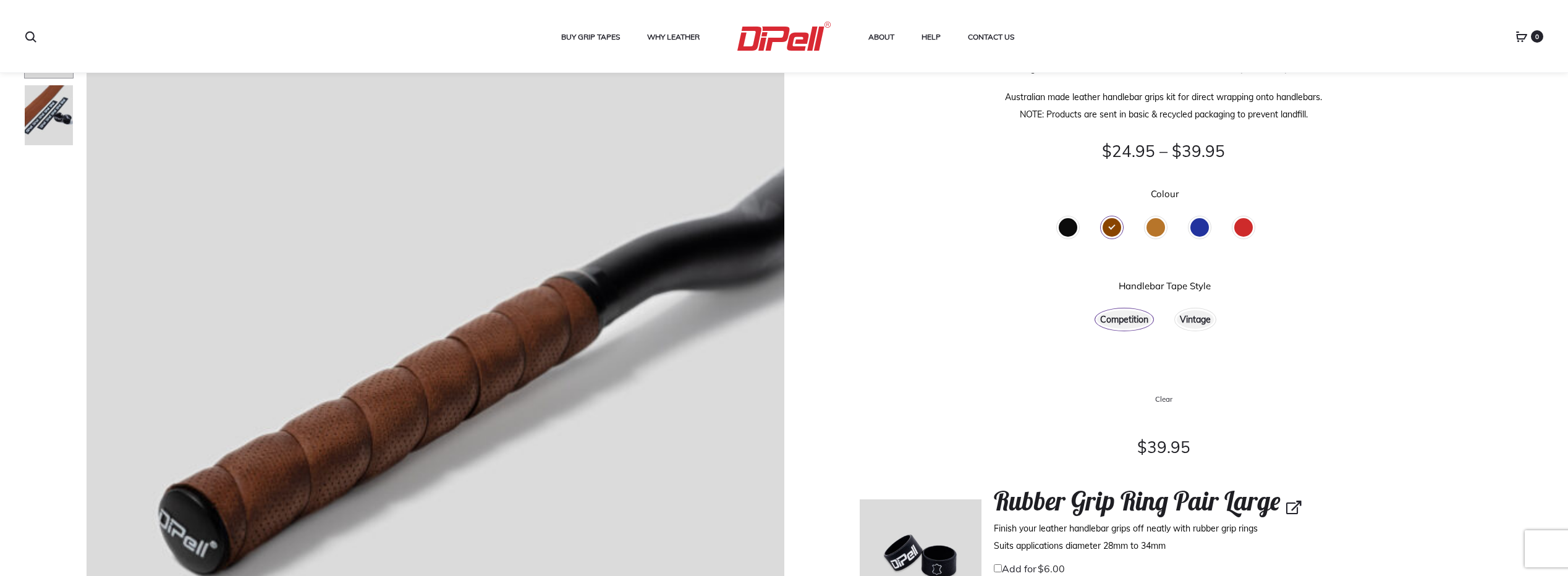
click at [1058, 227] on div "Black" at bounding box center [1068, 227] width 19 height 19
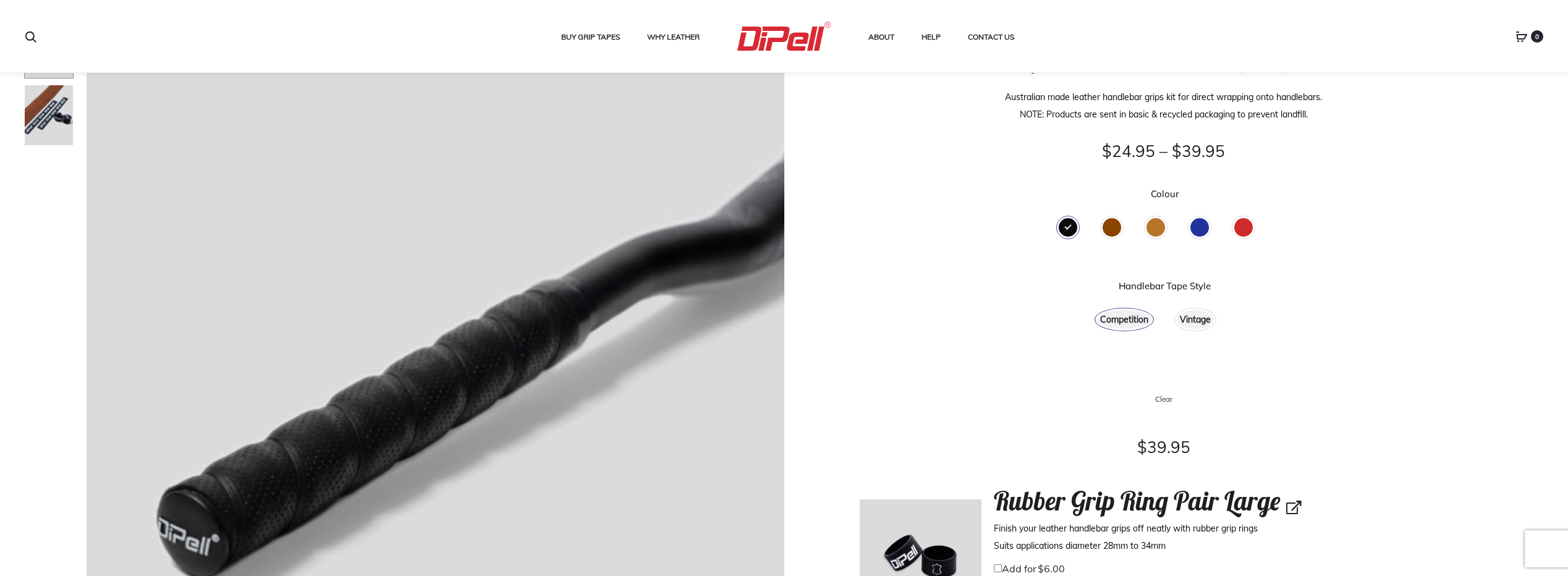
click at [1196, 224] on div "Blue" at bounding box center [1200, 227] width 19 height 19
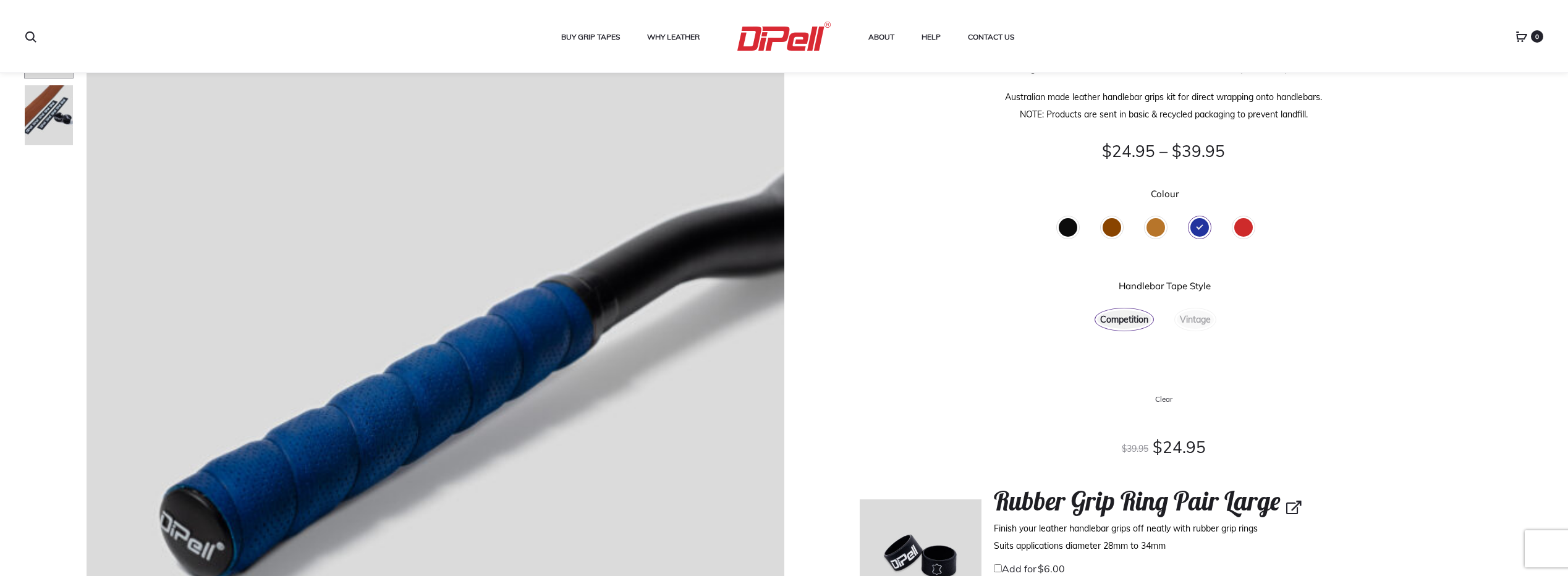
click at [1260, 227] on div "Red" at bounding box center [1243, 227] width 35 height 33
click at [1239, 233] on div "Red" at bounding box center [1243, 227] width 19 height 19
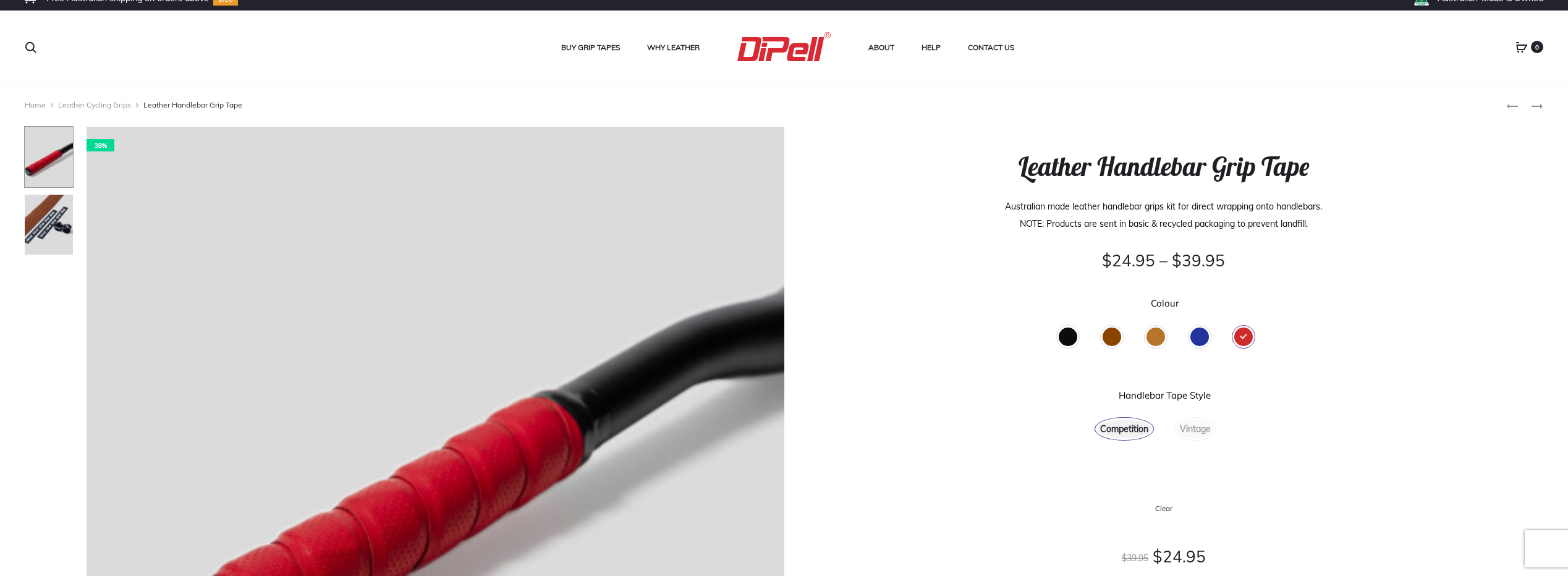
scroll to position [0, 0]
